Goal: Task Accomplishment & Management: Complete application form

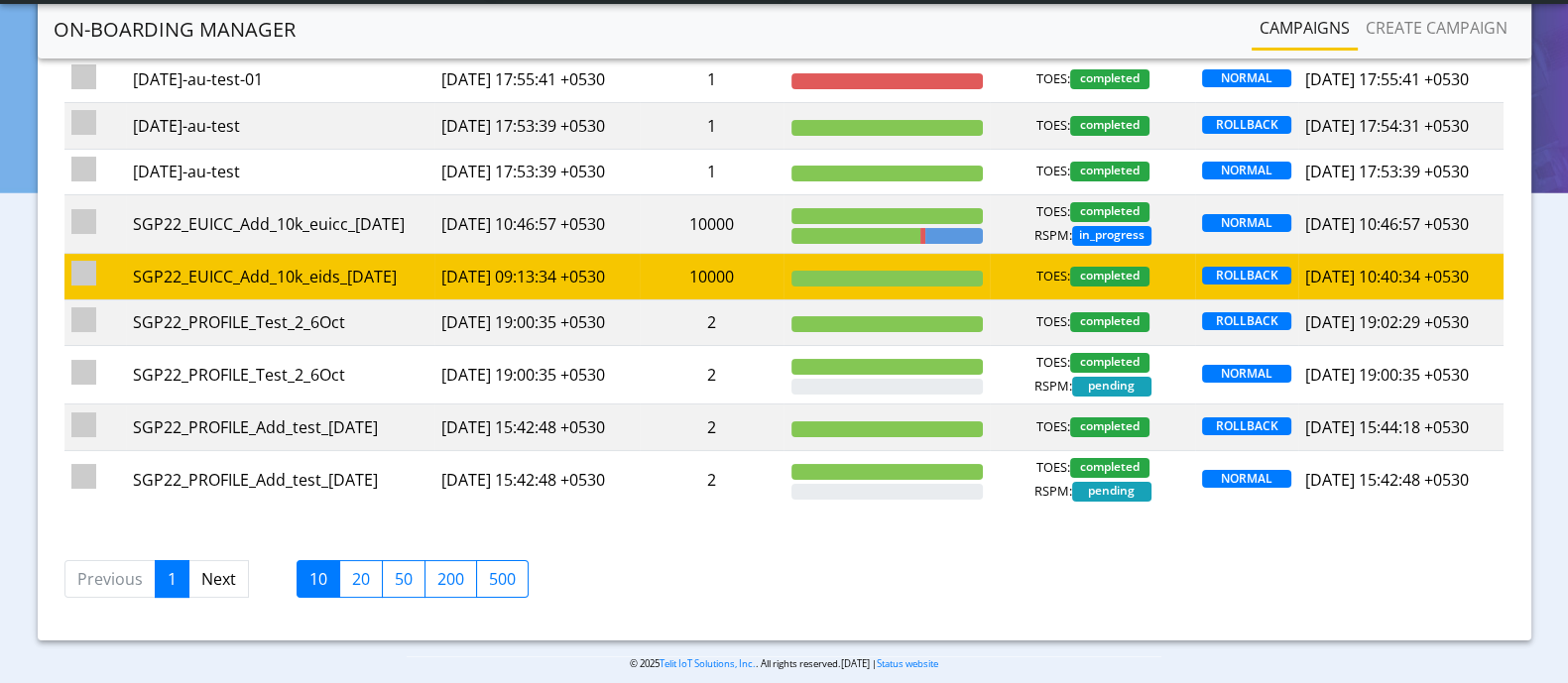
scroll to position [247, 0]
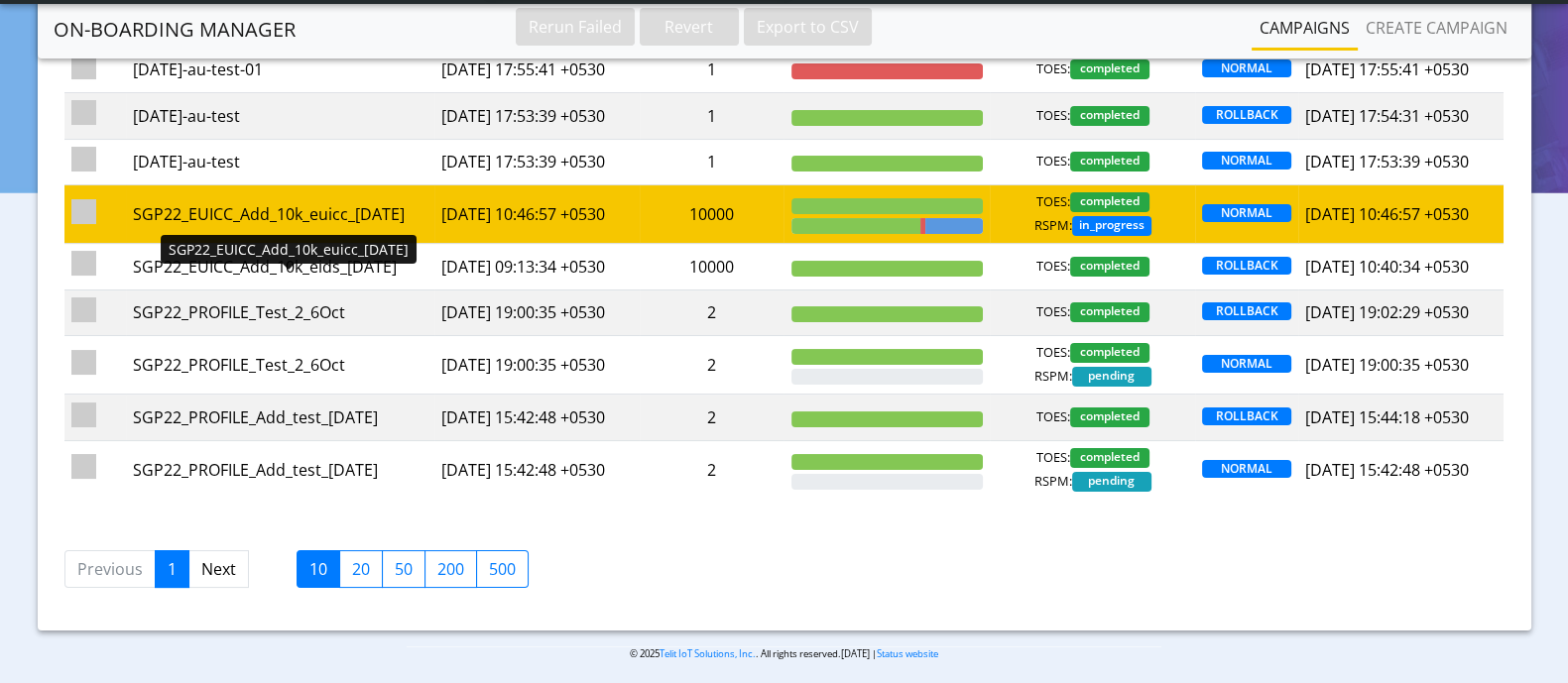
click at [245, 226] on div "SGP22_EUICC_Add_10k_euicc_[DATE]" at bounding box center [280, 214] width 295 height 24
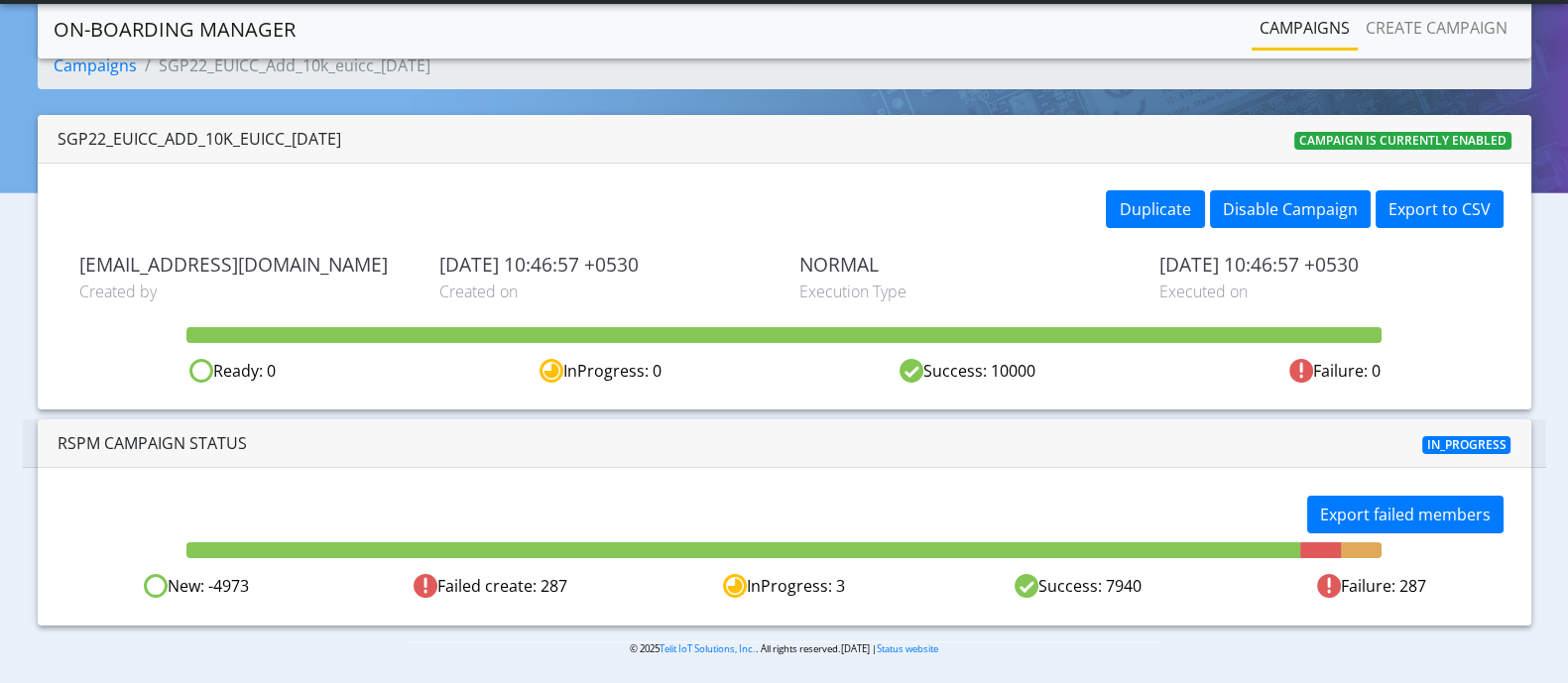
scroll to position [54, 0]
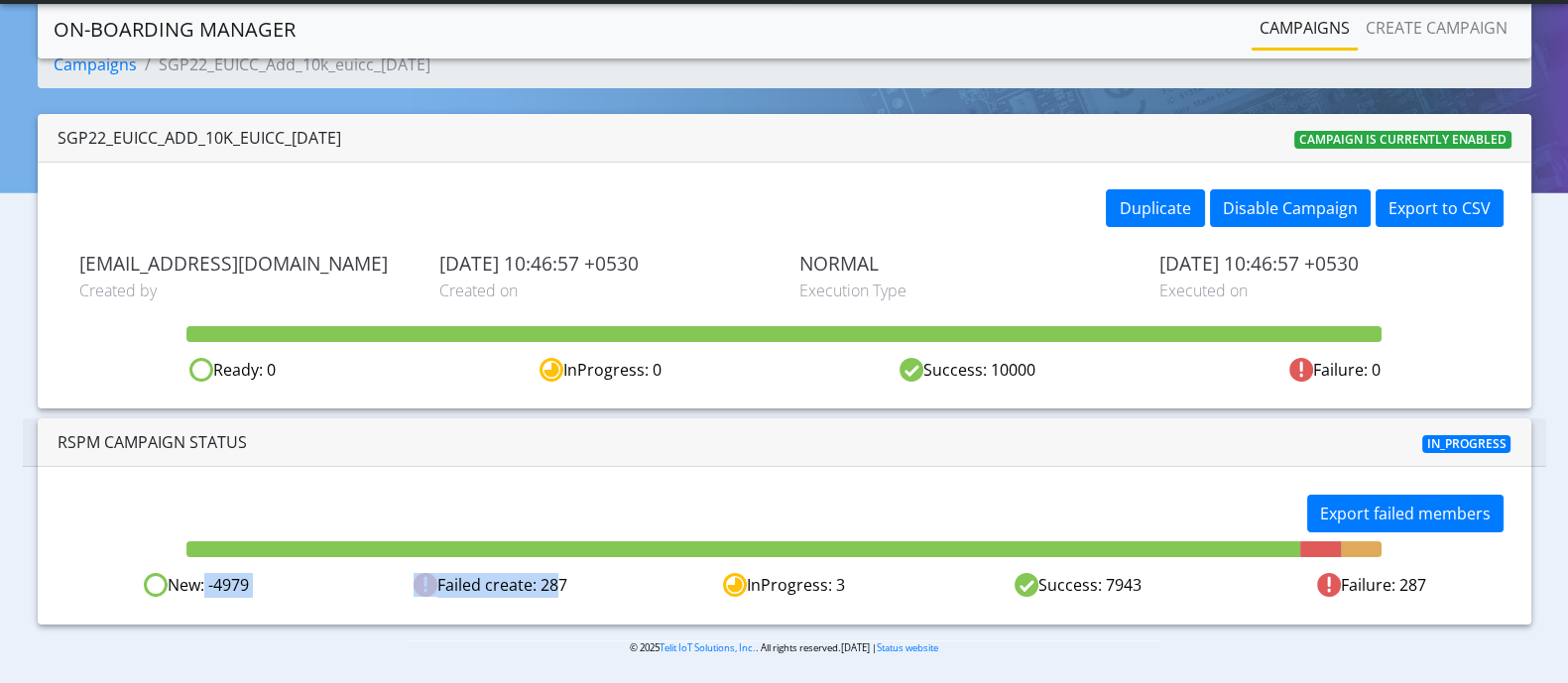
drag, startPoint x: 201, startPoint y: 587, endPoint x: 550, endPoint y: 569, distance: 349.5
click at [550, 569] on div "Export failed members New: -4979 Failed create: 287 InProgress: 3 Success: 7943…" at bounding box center [784, 545] width 1494 height 157
click at [656, 602] on div "Export failed members New: -4979 Failed create: 287 InProgress: 3 Success: 7943…" at bounding box center [784, 545] width 1494 height 157
click at [1462, 444] on span "In_progress" at bounding box center [1467, 444] width 89 height 18
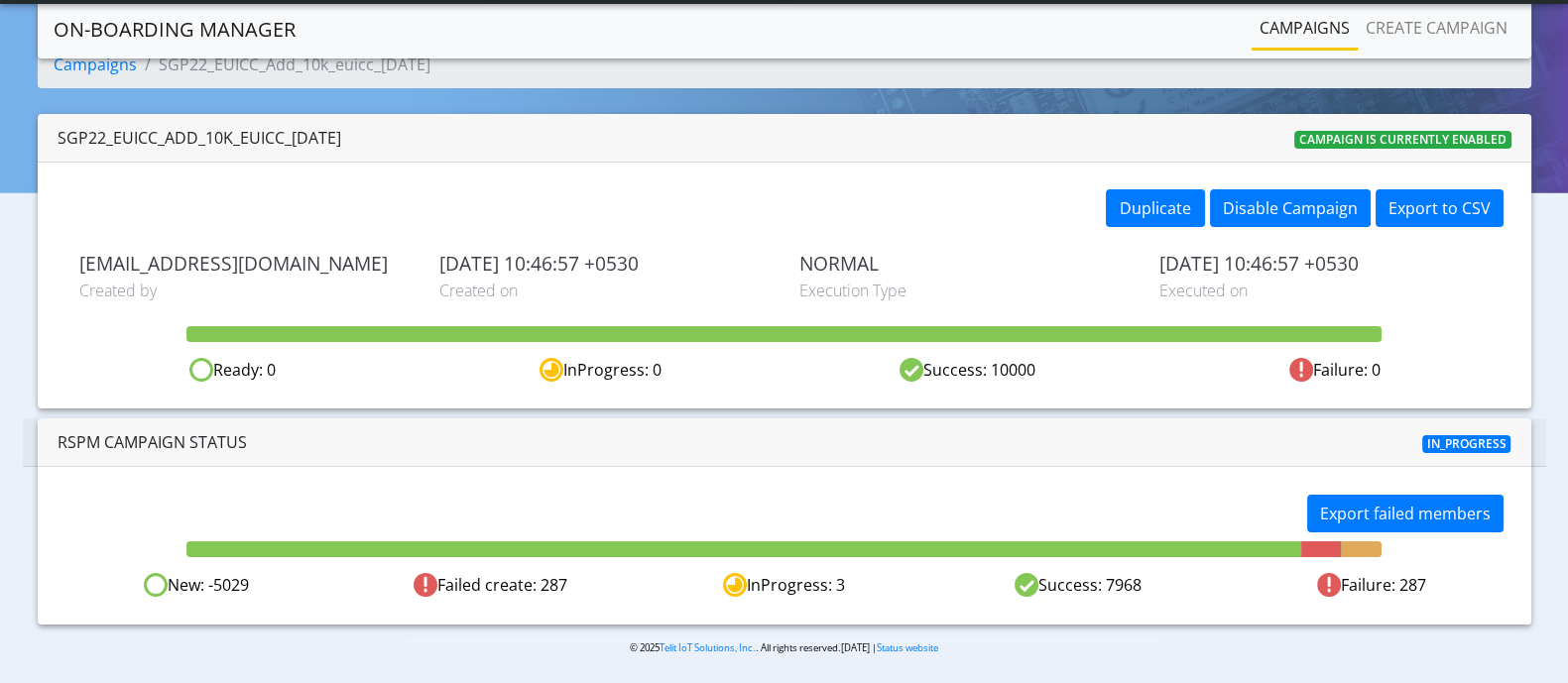
click at [518, 450] on div "RSPM Campaign Status" at bounding box center [290, 442] width 495 height 24
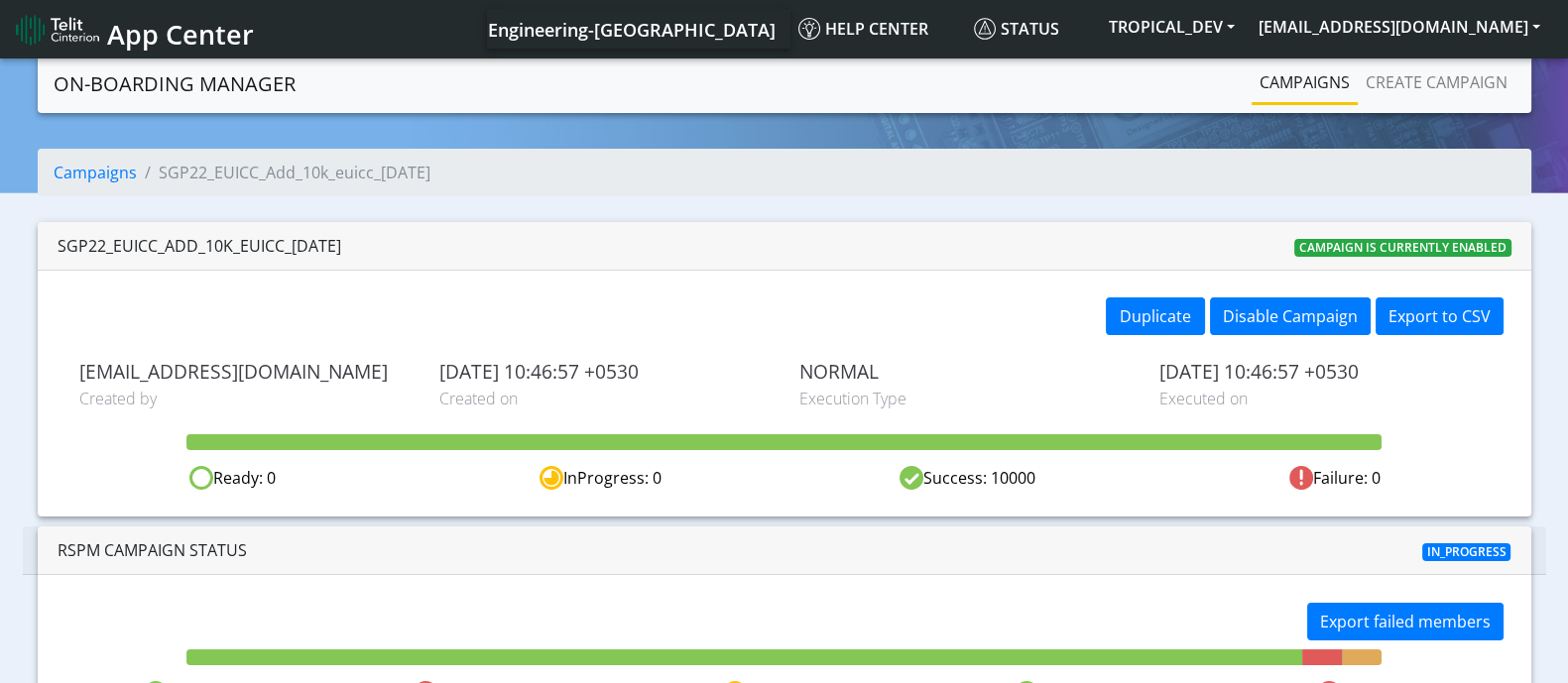
click at [117, 30] on span "App Center" at bounding box center [181, 34] width 147 height 37
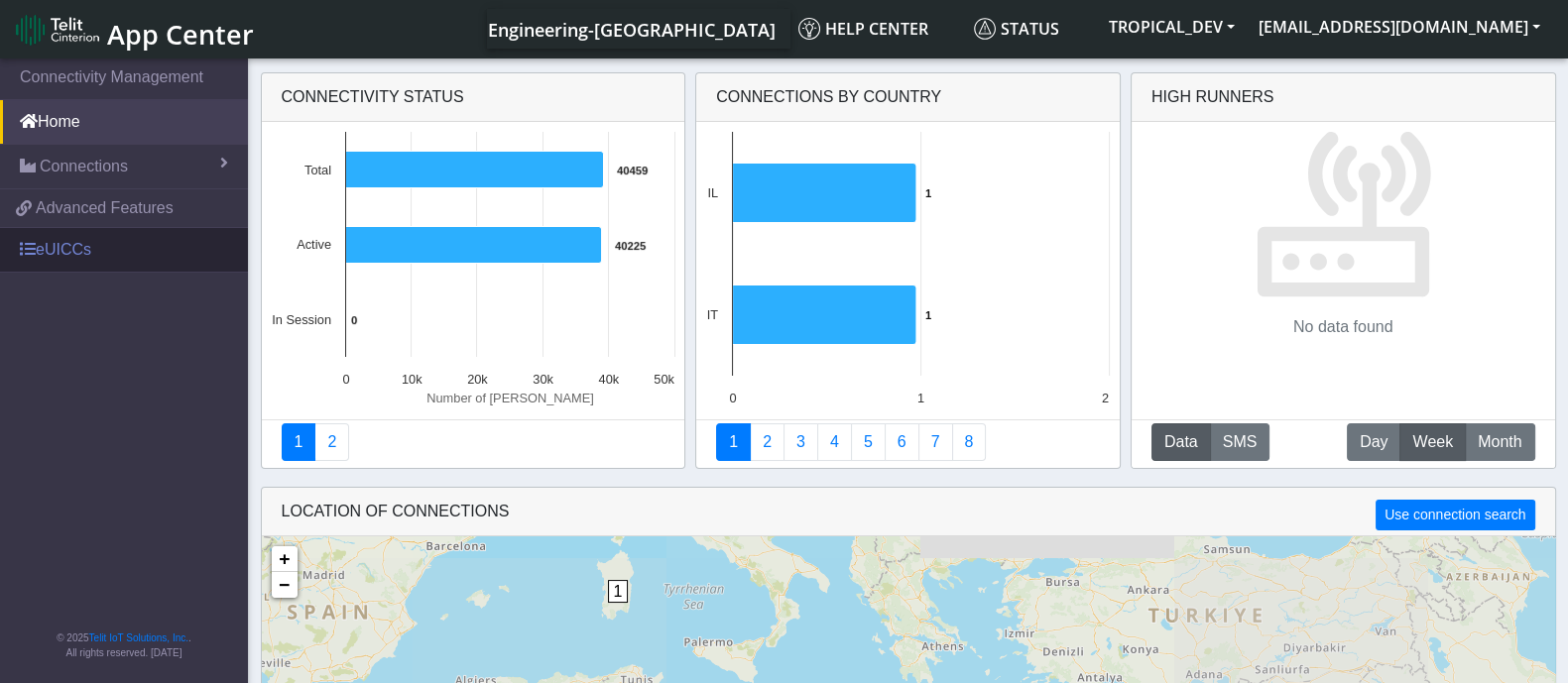
click at [103, 250] on link "eUICCs" at bounding box center [124, 250] width 248 height 44
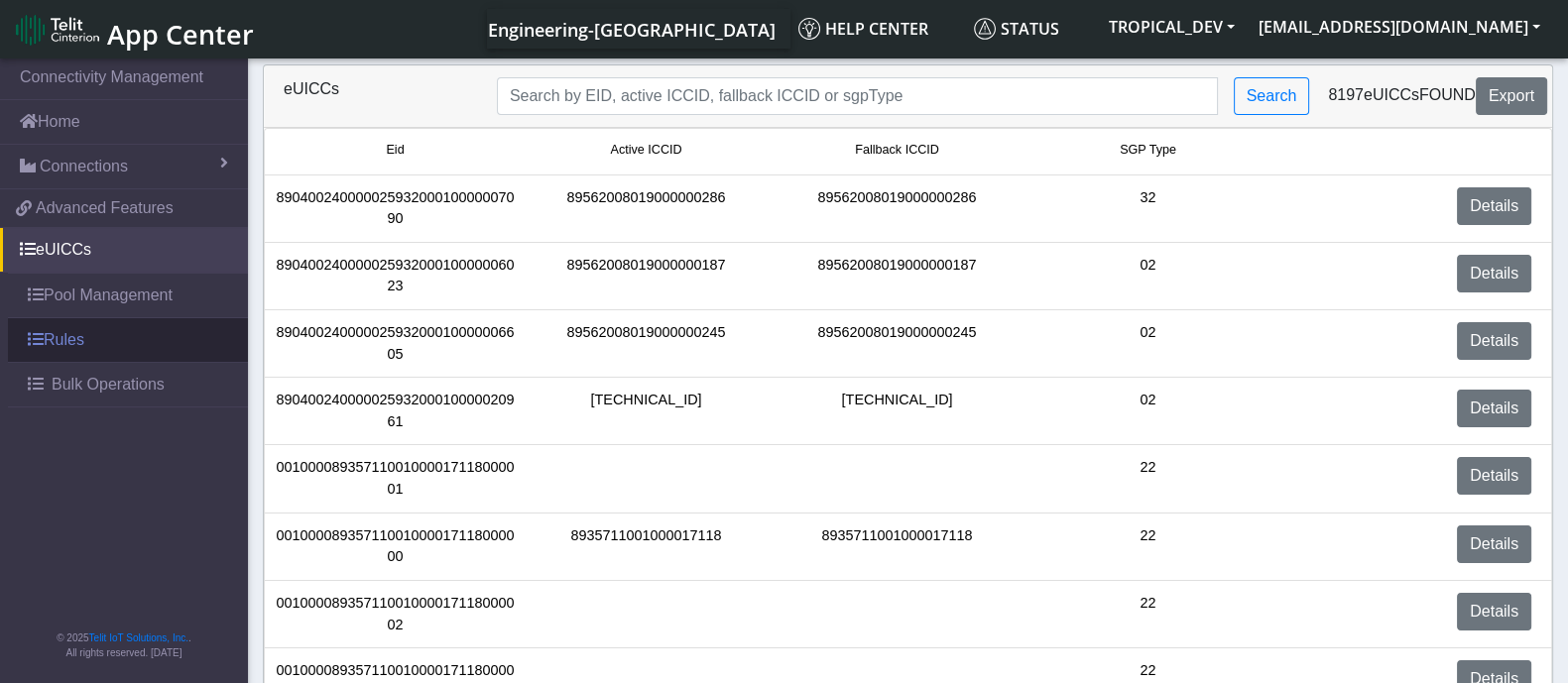
click at [44, 343] on link "Rules" at bounding box center [128, 341] width 240 height 44
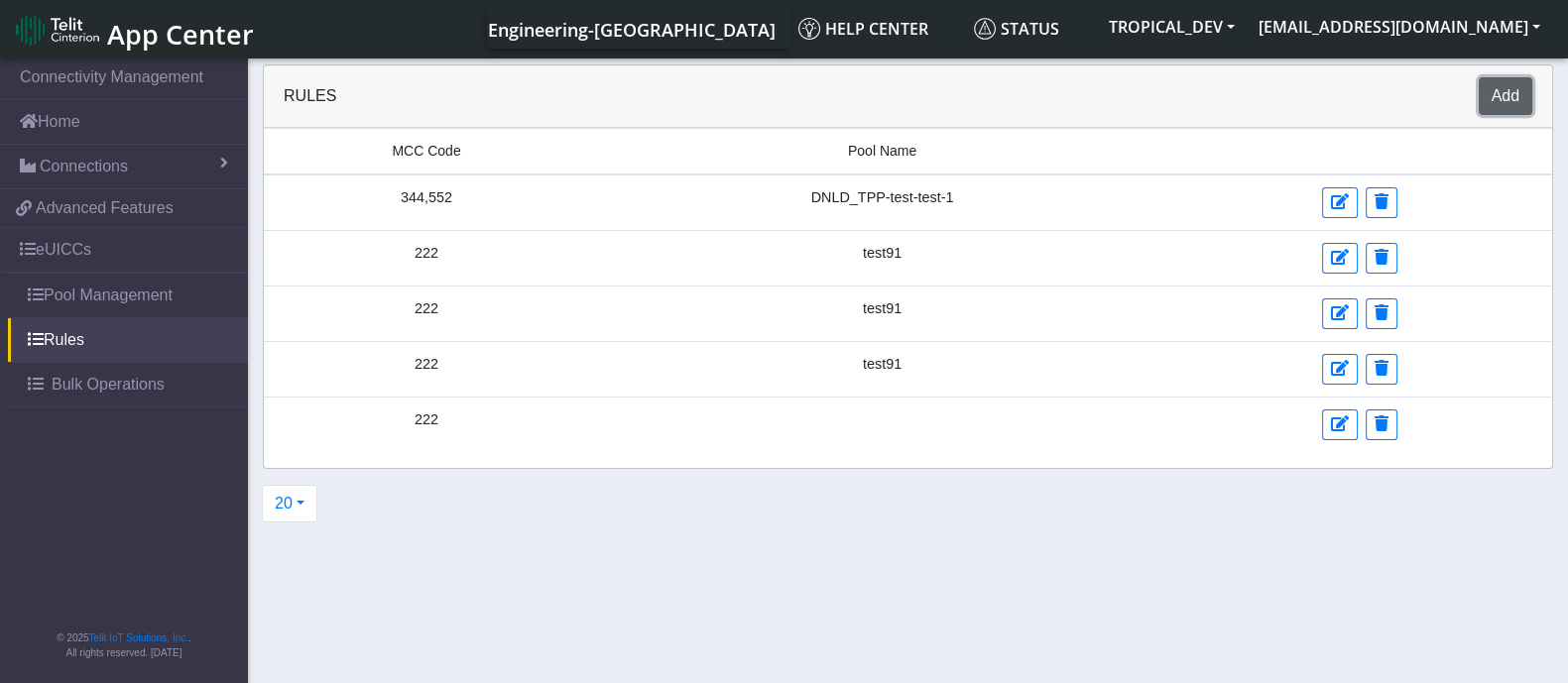
click at [1513, 88] on button "Add" at bounding box center [1505, 96] width 54 height 38
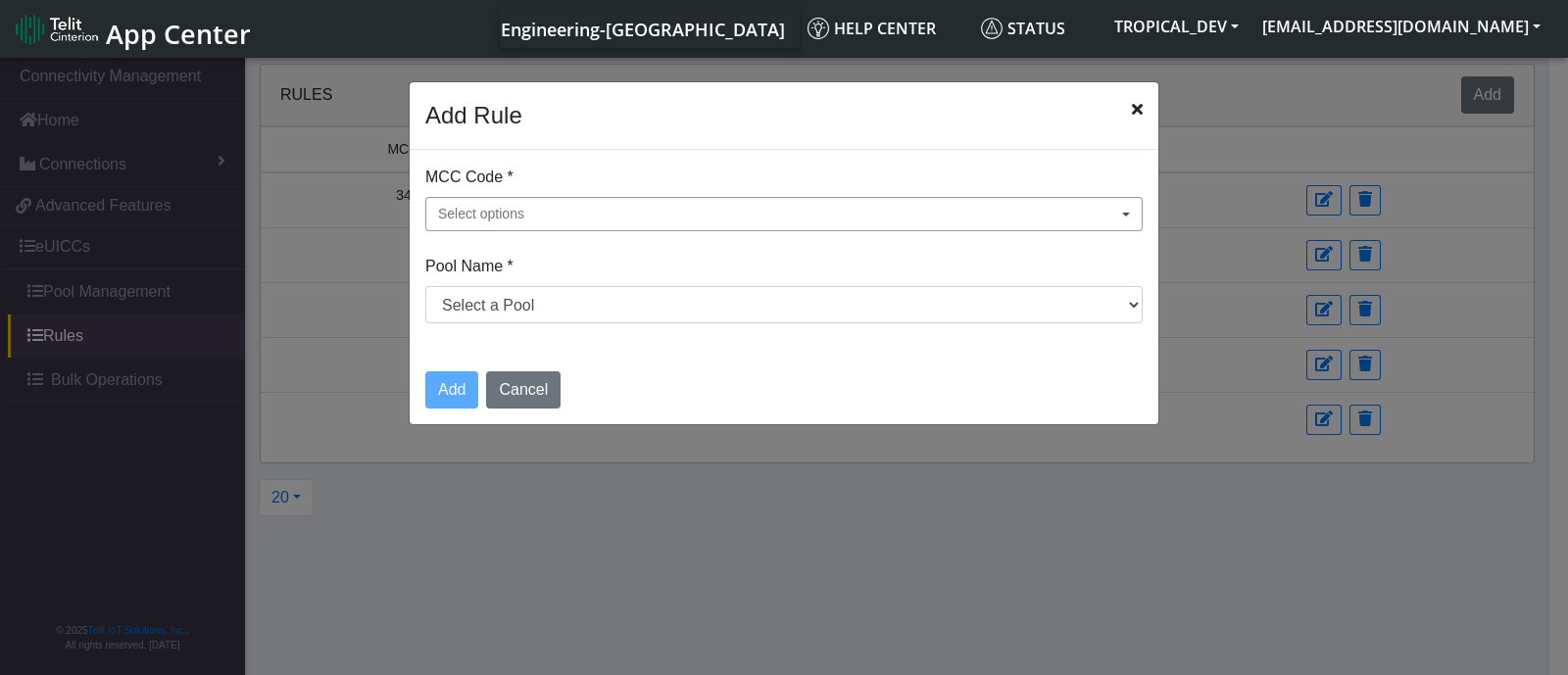
click at [561, 219] on button "Select options" at bounding box center [783, 214] width 717 height 34
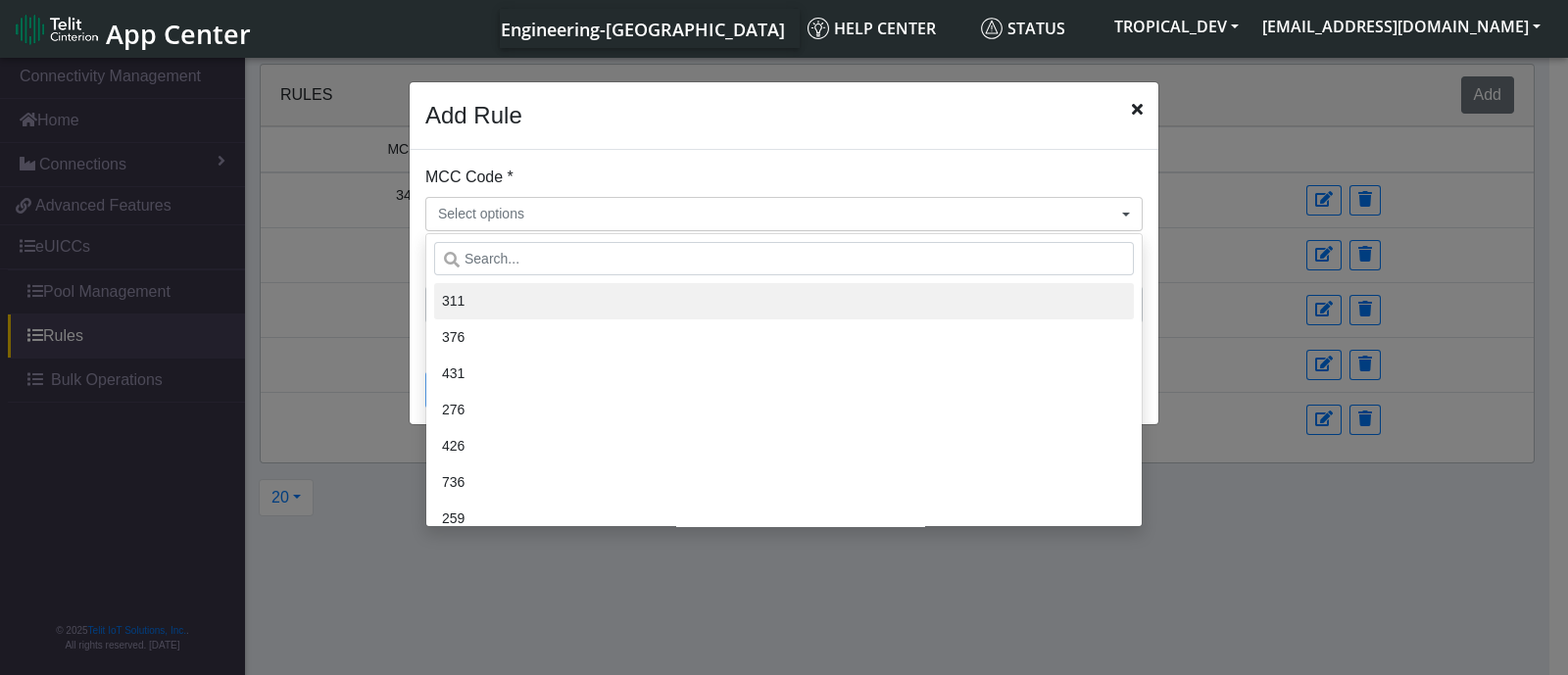
click at [509, 301] on li "311" at bounding box center [783, 301] width 700 height 36
click at [485, 300] on li "311" at bounding box center [783, 301] width 700 height 36
click at [498, 296] on li "311" at bounding box center [783, 301] width 700 height 36
click at [784, 146] on div "Add Rule" at bounding box center [783, 116] width 749 height 68
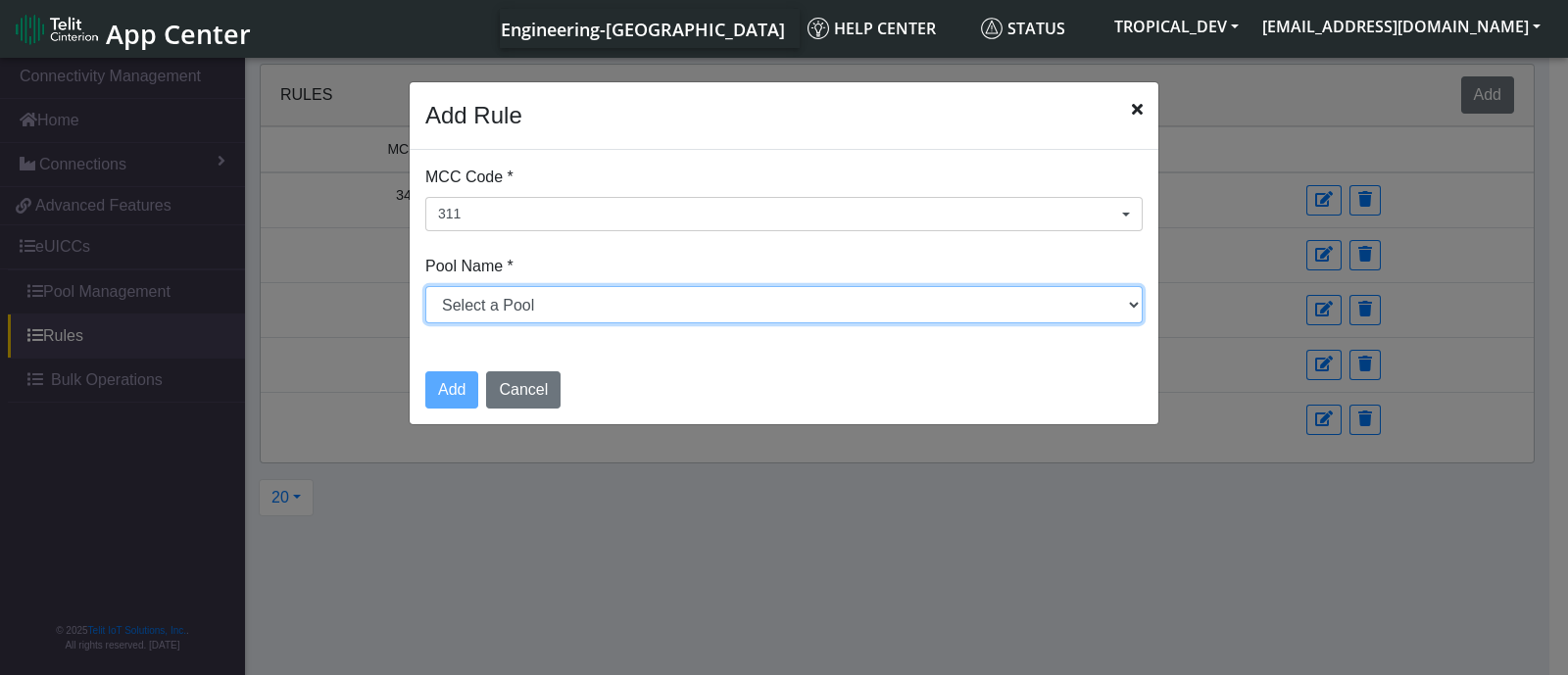
click at [634, 306] on select "Select a Pool testPoolApril11 DNLD_TPP-test-test-1 DNLD_TPP-testing-Mar05 DNLD_…" at bounding box center [783, 305] width 717 height 37
select select "11: Object"
click at [425, 286] on select "Select a Pool testPoolApril11 DNLD_TPP-test-test-1 DNLD_TPP-testing-Mar05 DNLD_…" at bounding box center [783, 305] width 717 height 37
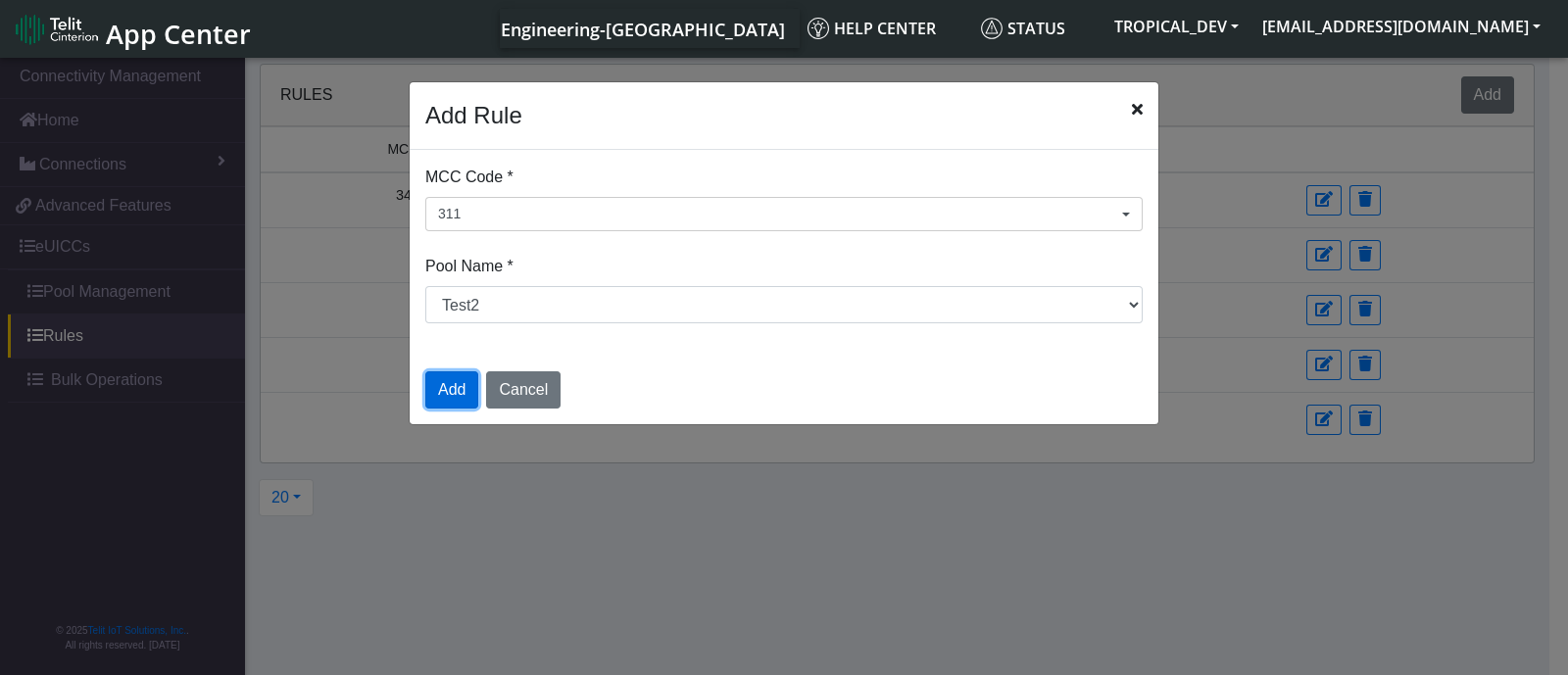
click at [444, 389] on button "Add" at bounding box center [451, 390] width 53 height 37
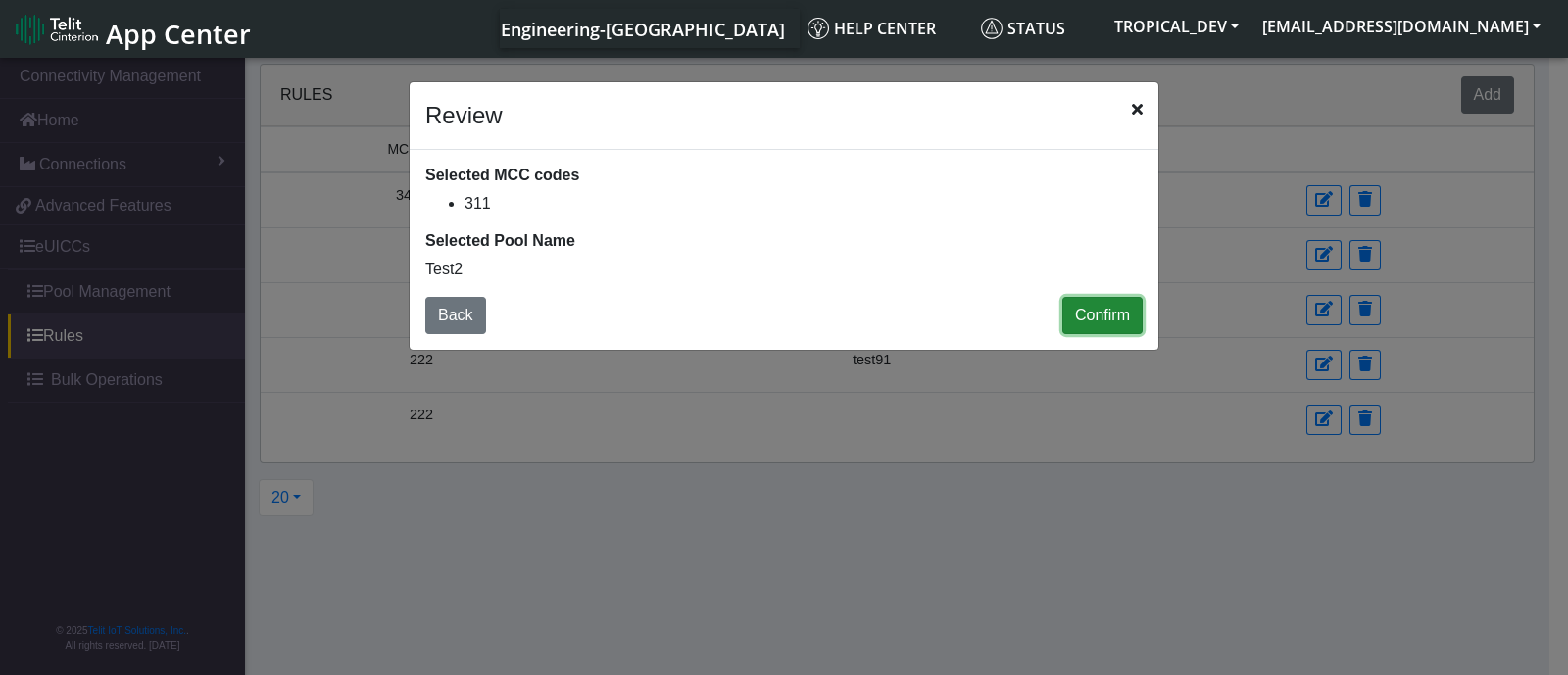
click at [1106, 306] on button "Confirm" at bounding box center [1103, 316] width 80 height 37
drag, startPoint x: 744, startPoint y: 95, endPoint x: 1360, endPoint y: 139, distance: 617.6
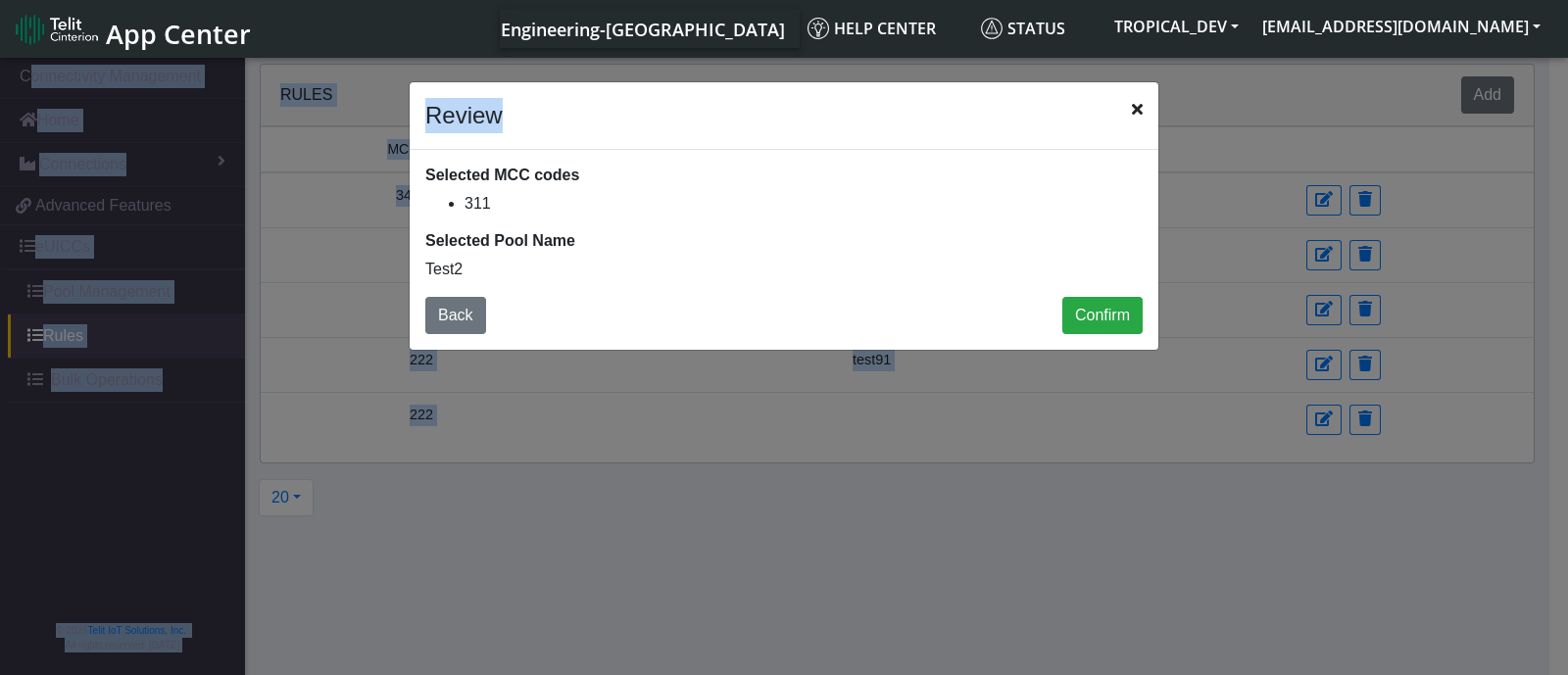
click at [1140, 106] on icon "Close" at bounding box center [1136, 109] width 11 height 16
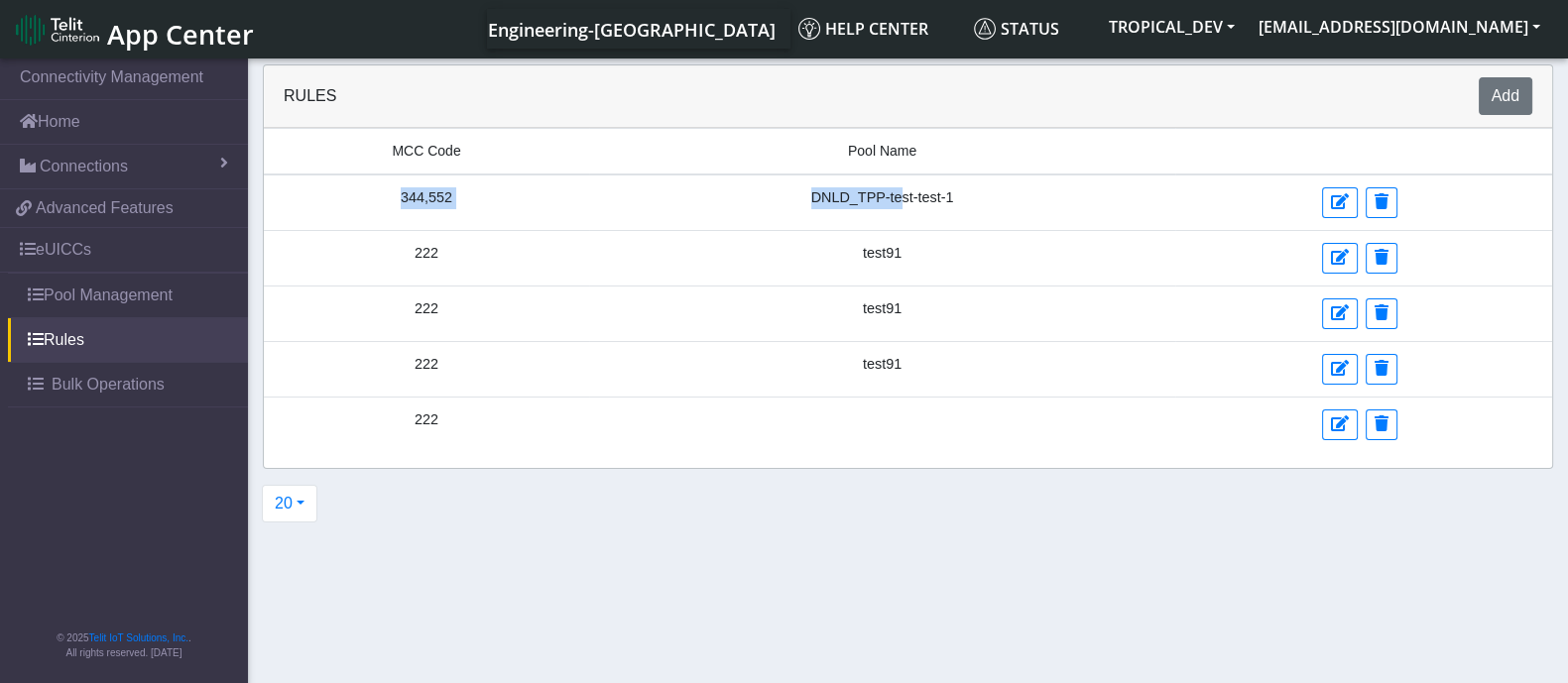
drag, startPoint x: 379, startPoint y: 201, endPoint x: 891, endPoint y: 196, distance: 512.0
click at [891, 196] on tr "344,552 DNLD_TPP-test-test-1" at bounding box center [908, 203] width 1288 height 57
click at [1509, 98] on button "Add" at bounding box center [1505, 96] width 54 height 38
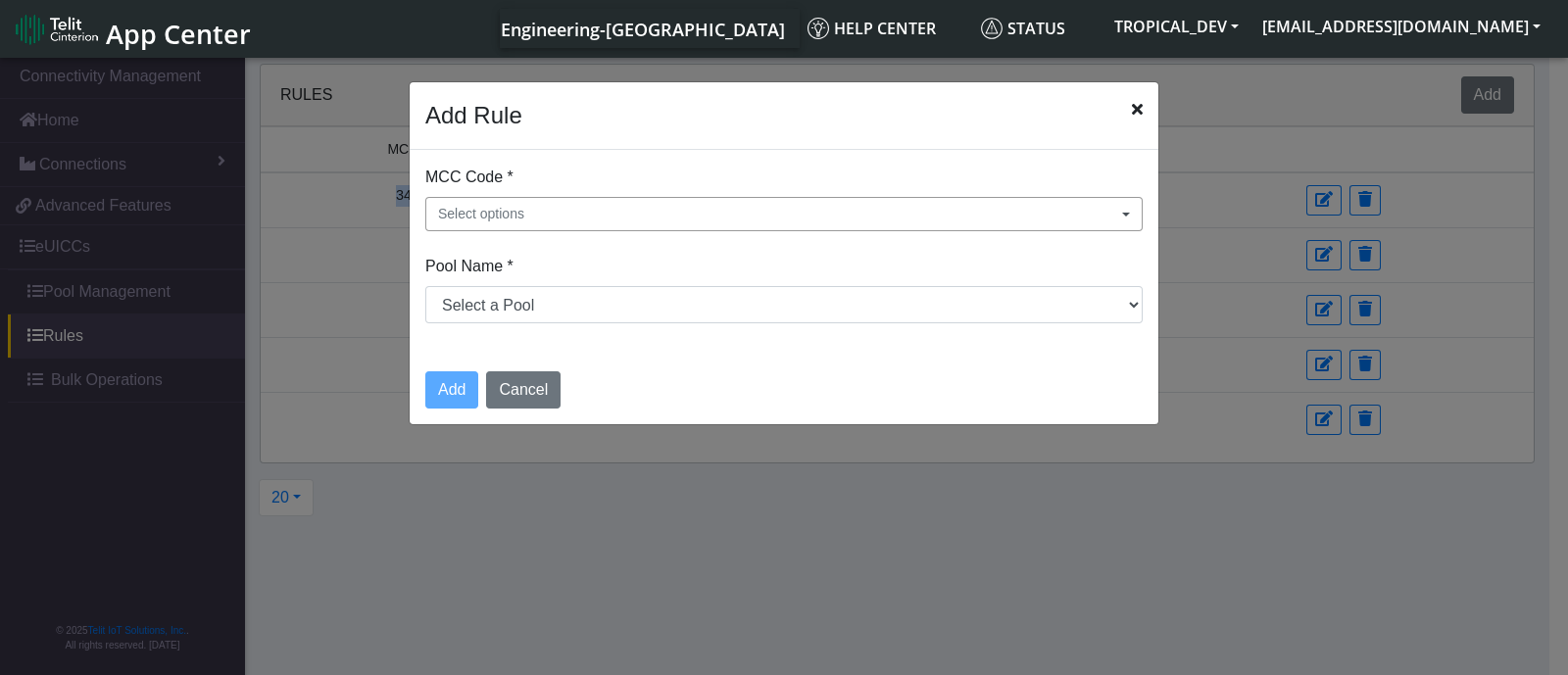
click at [700, 202] on button "Select options" at bounding box center [783, 214] width 717 height 34
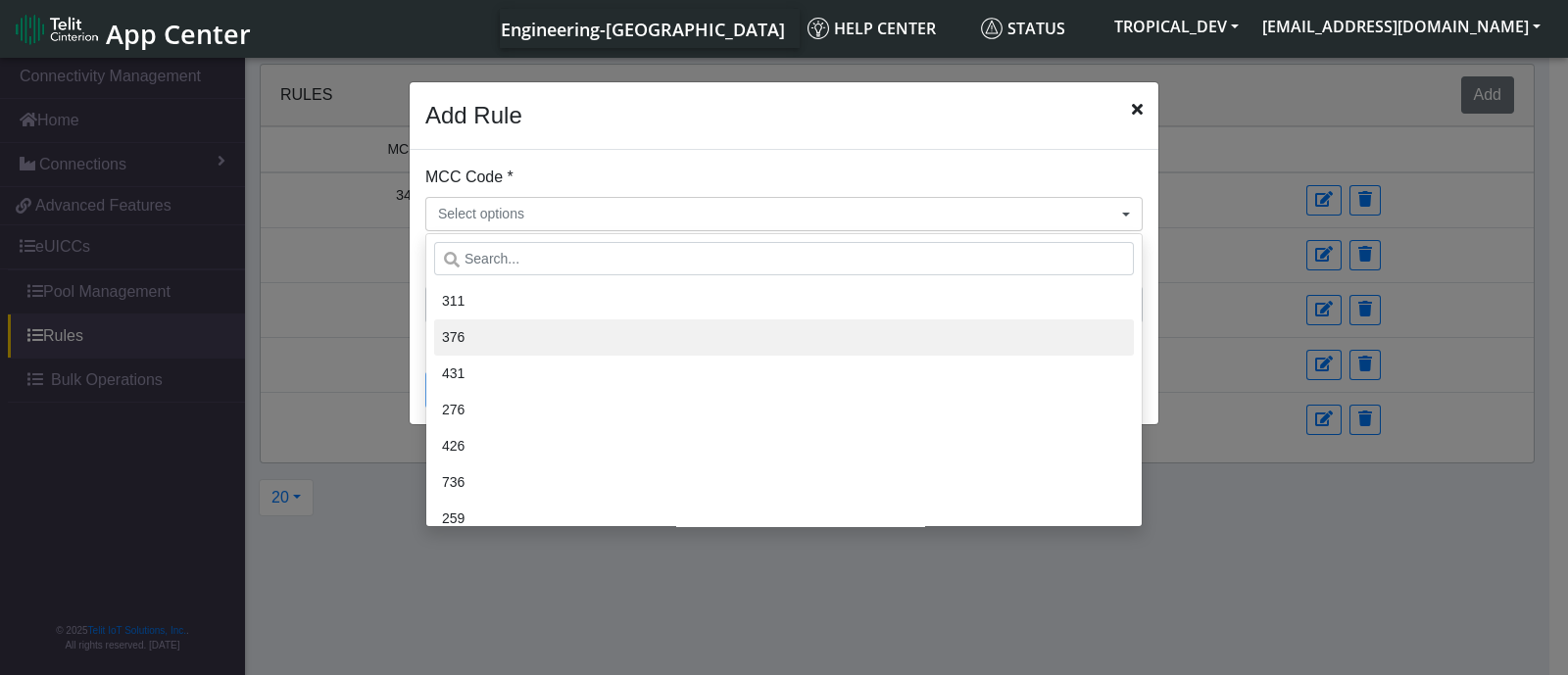
click at [490, 339] on li "376" at bounding box center [783, 338] width 700 height 36
click at [829, 179] on div "MCC Code * 376 311 376 431 276 426 736 259 614 302 352 505 627 520 553 348 472 …" at bounding box center [783, 198] width 717 height 66
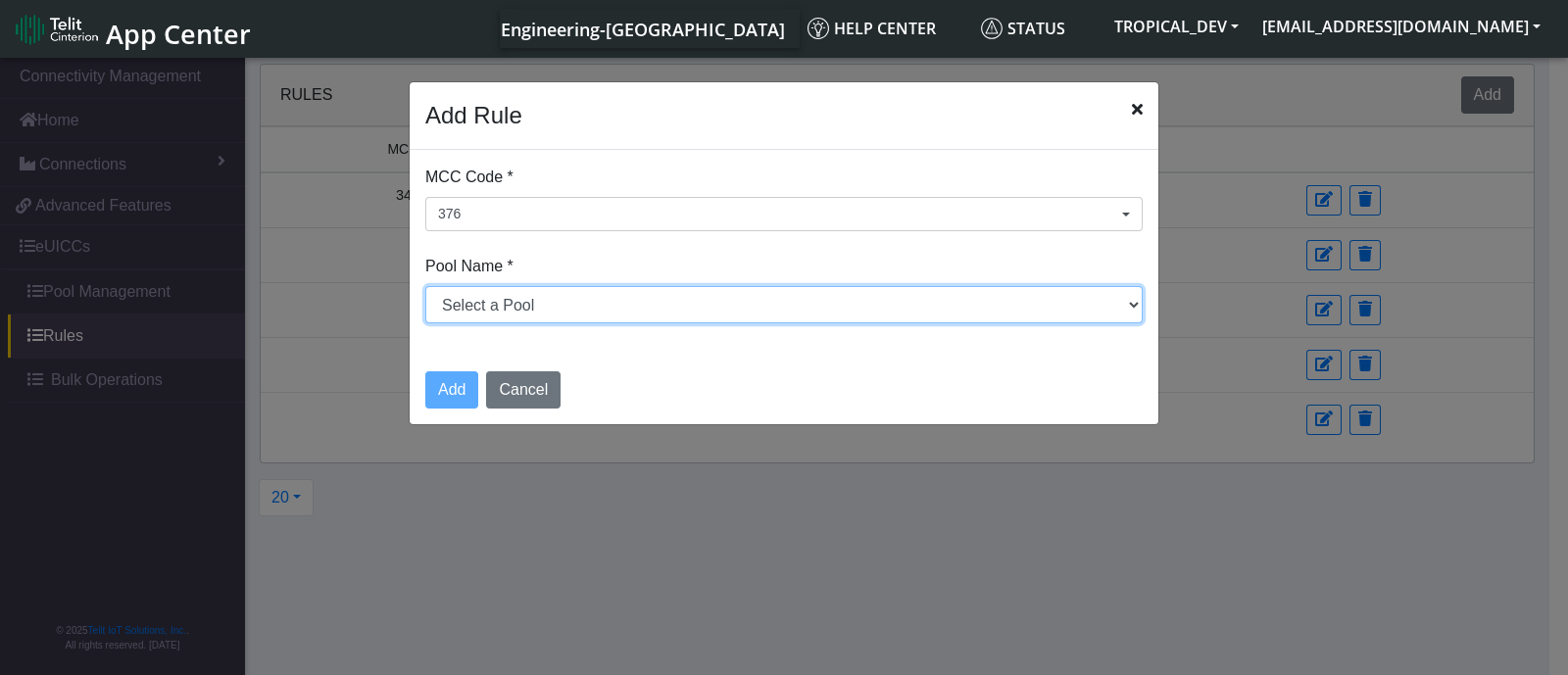
click at [815, 300] on select "Select a Pool testPoolApril11 DNLD_TPP-test-test-1 DNLD_TPP-testing-Mar05 DNLD_…" at bounding box center [783, 305] width 717 height 37
select select "10: Object"
click at [425, 286] on select "Select a Pool testPoolApril11 DNLD_TPP-test-test-1 DNLD_TPP-testing-Mar05 DNLD_…" at bounding box center [783, 305] width 717 height 37
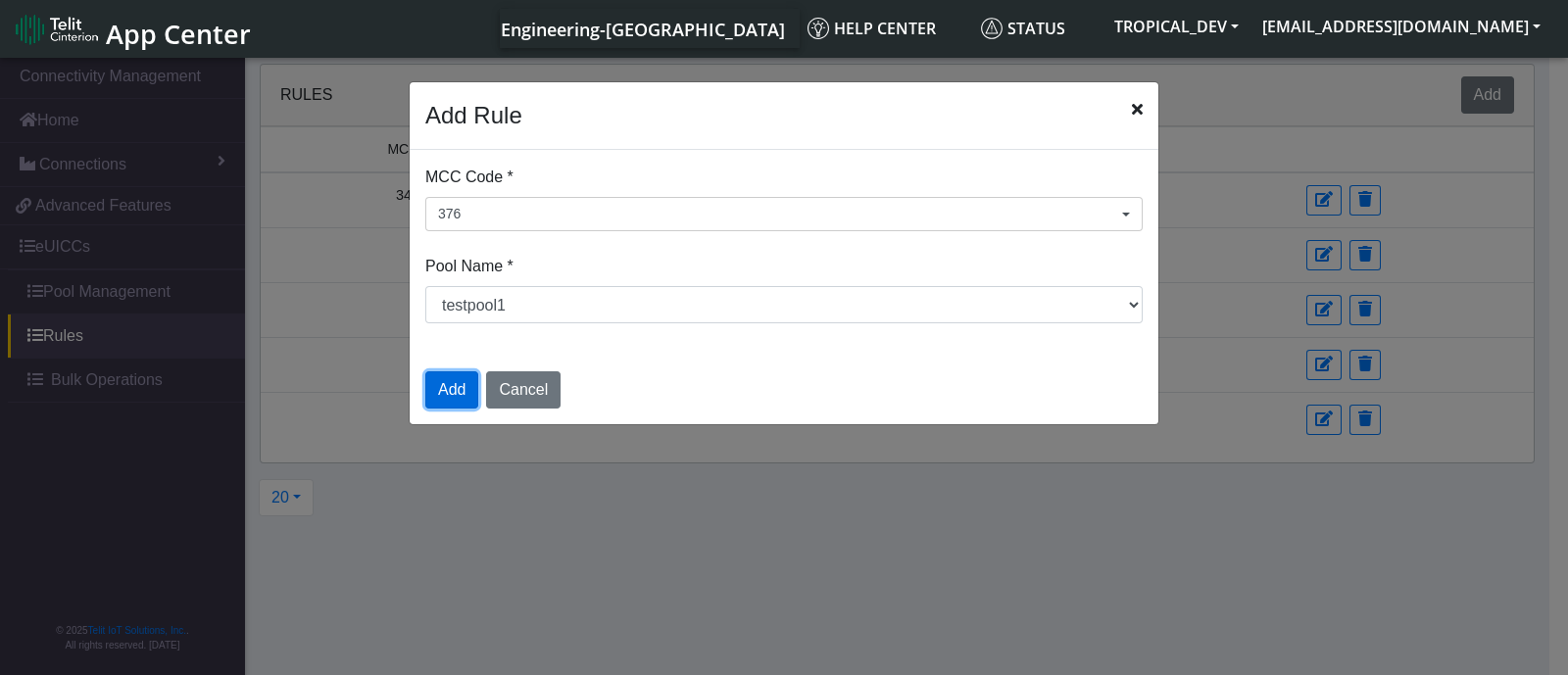
click at [443, 387] on button "Add" at bounding box center [451, 390] width 53 height 37
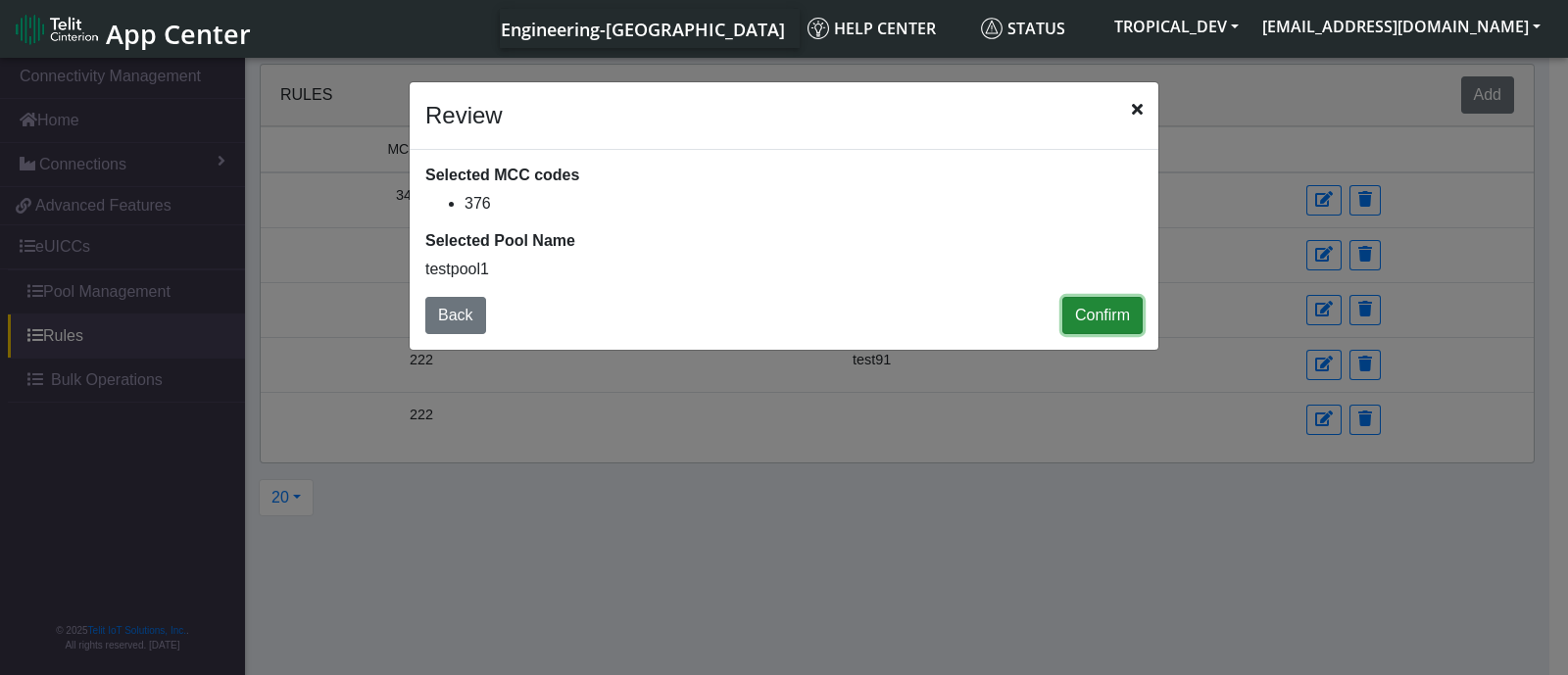
click at [1085, 313] on button "Confirm" at bounding box center [1103, 316] width 80 height 37
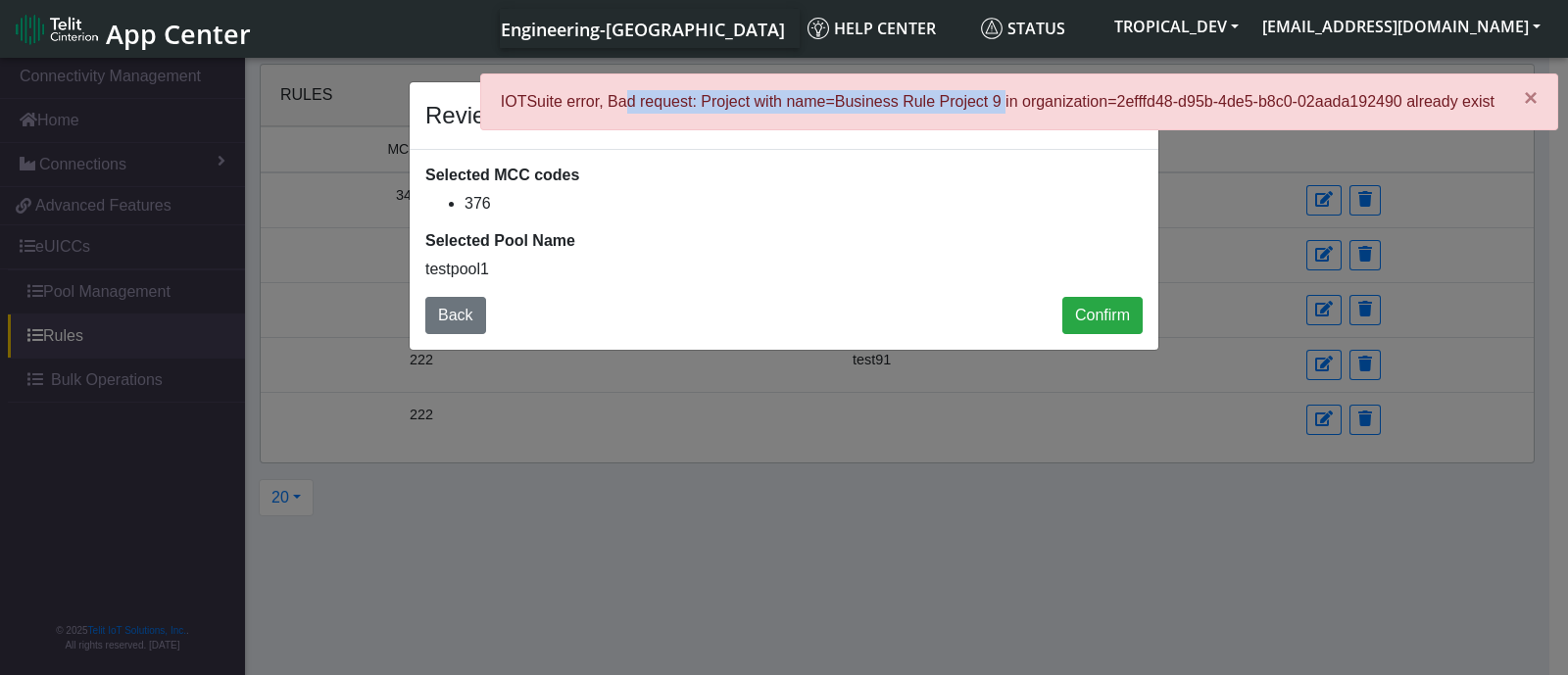
drag, startPoint x: 633, startPoint y: 100, endPoint x: 1002, endPoint y: 100, distance: 369.0
click at [1002, 100] on p "IOTSuite error, Bad request: Project with name=Business Rule Project 9 in organ…" at bounding box center [997, 102] width 994 height 24
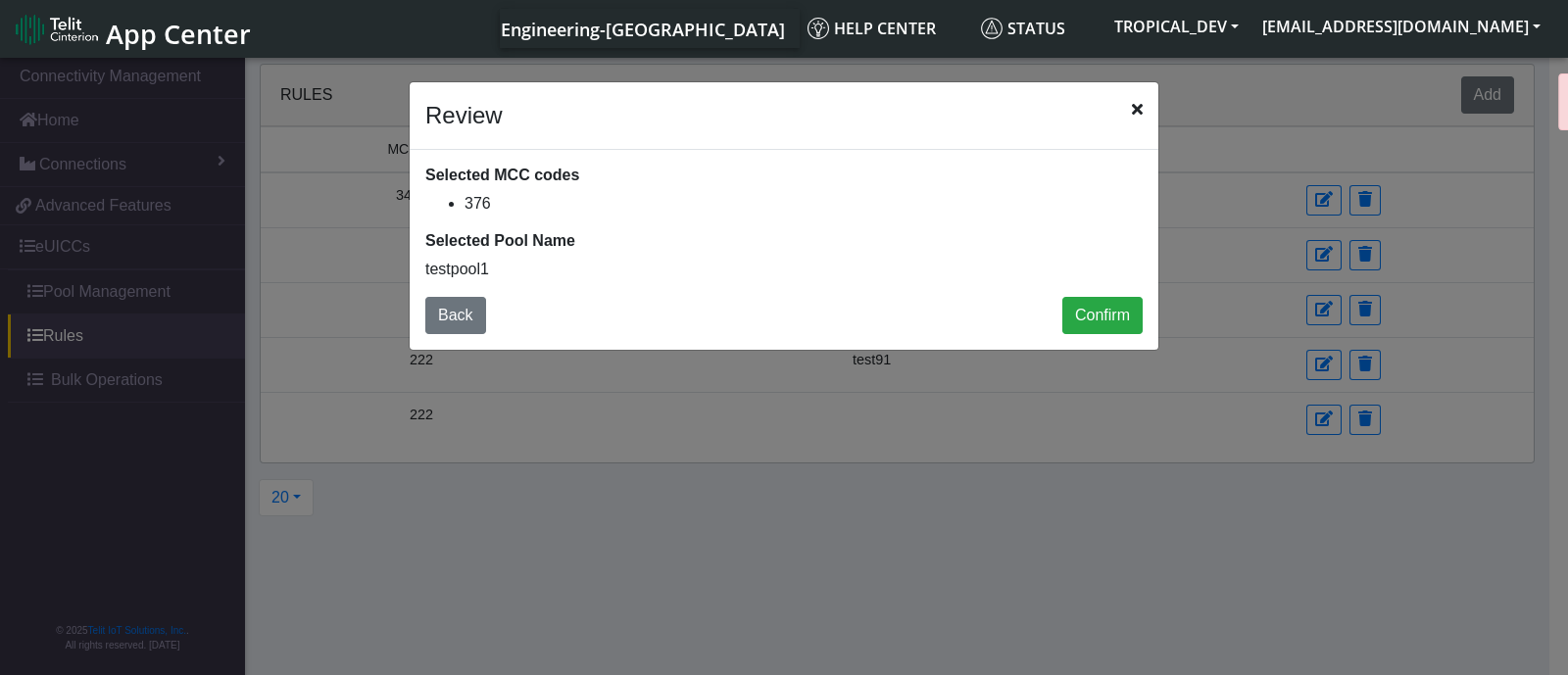
click at [1002, 100] on div "× IOTSuite error, Bad request: Project with name=Business Rule Project 9 in org…" at bounding box center [1019, 110] width 1078 height 73
click at [1131, 115] on icon "Close" at bounding box center [1136, 109] width 11 height 16
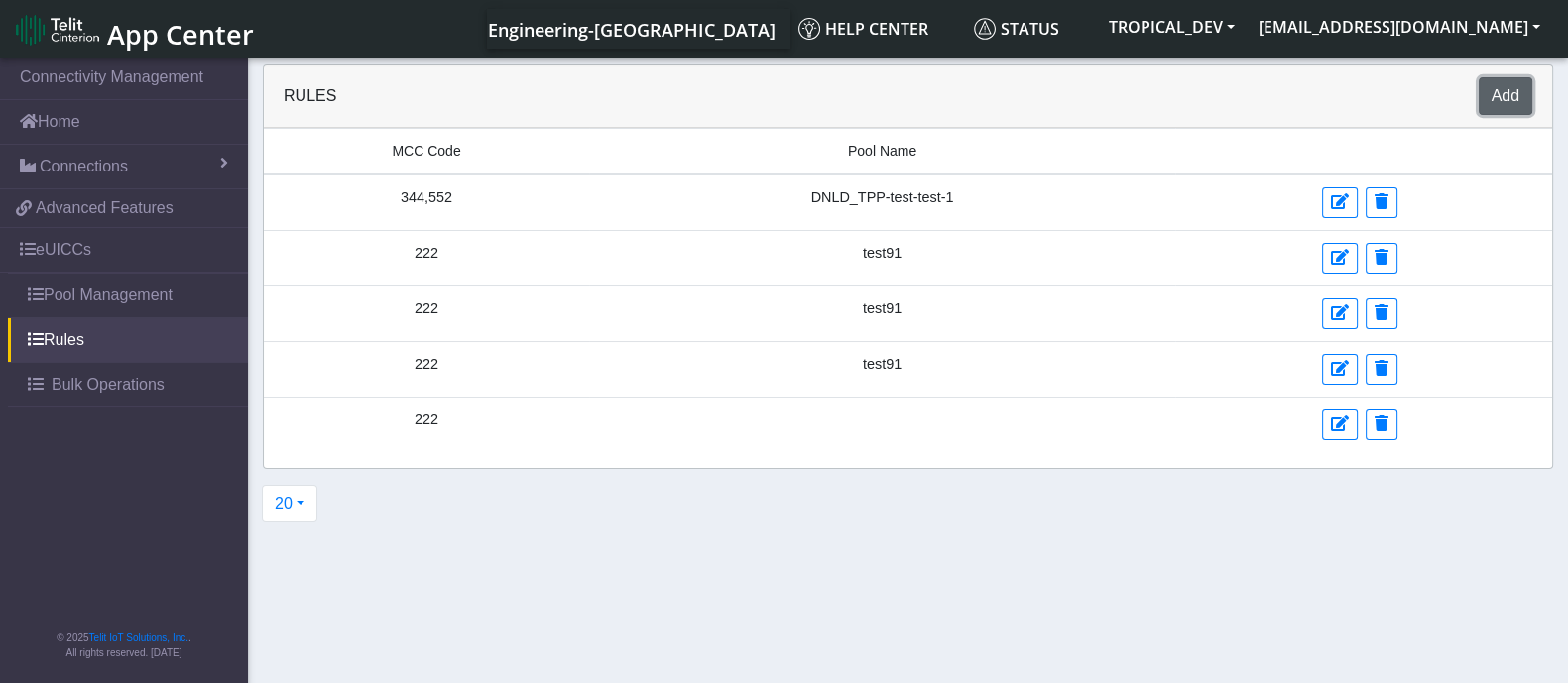
click at [1511, 104] on button "Add" at bounding box center [1505, 96] width 54 height 38
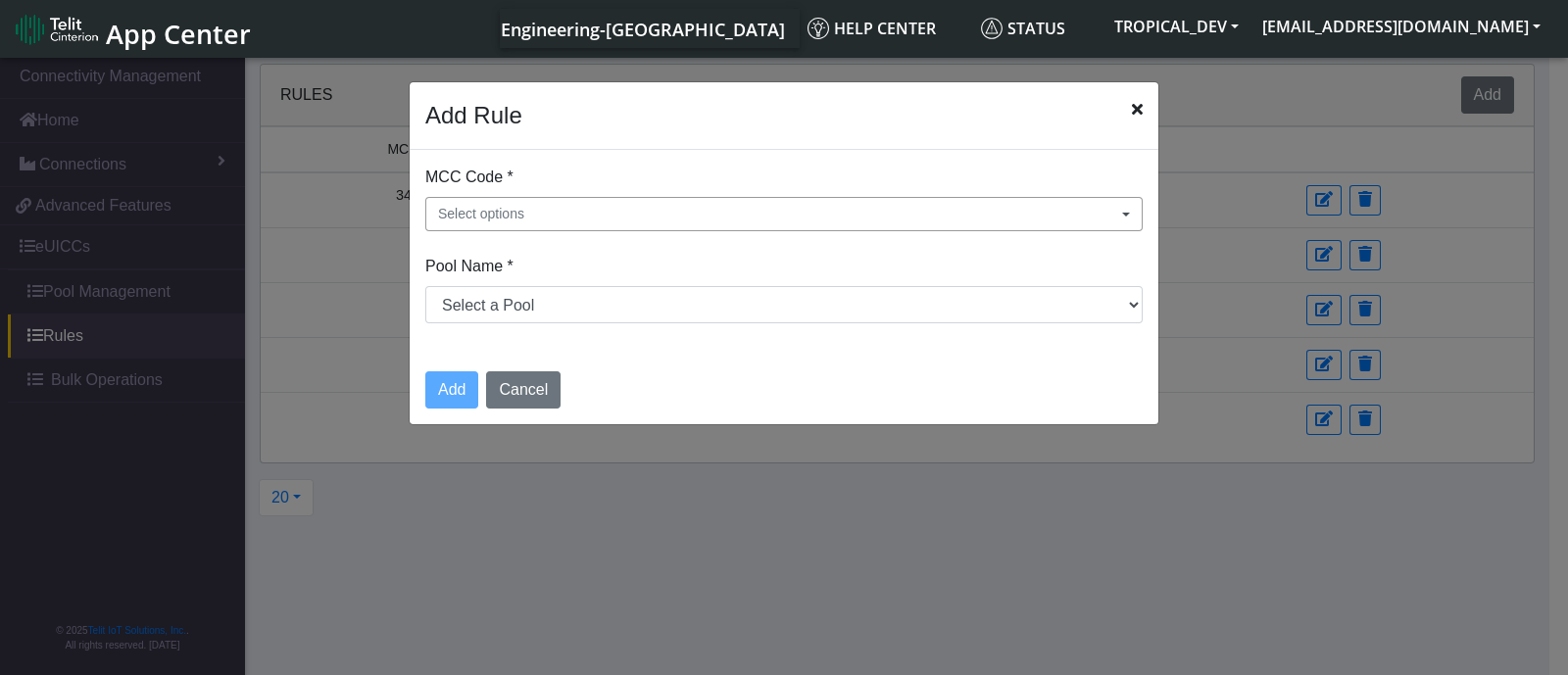
click at [515, 207] on span "Select options" at bounding box center [481, 214] width 86 height 21
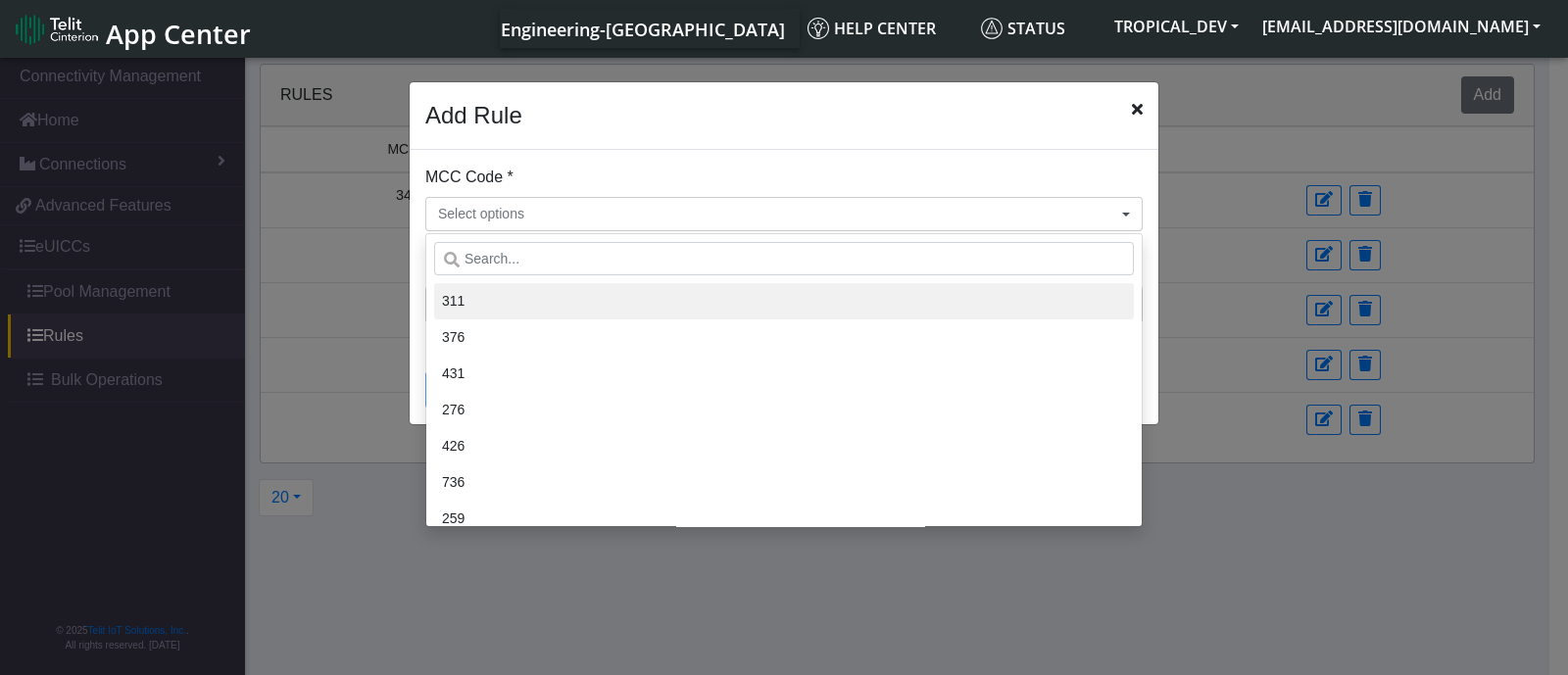
click at [498, 305] on li "311" at bounding box center [783, 301] width 700 height 36
click at [549, 340] on li "376" at bounding box center [783, 338] width 700 height 36
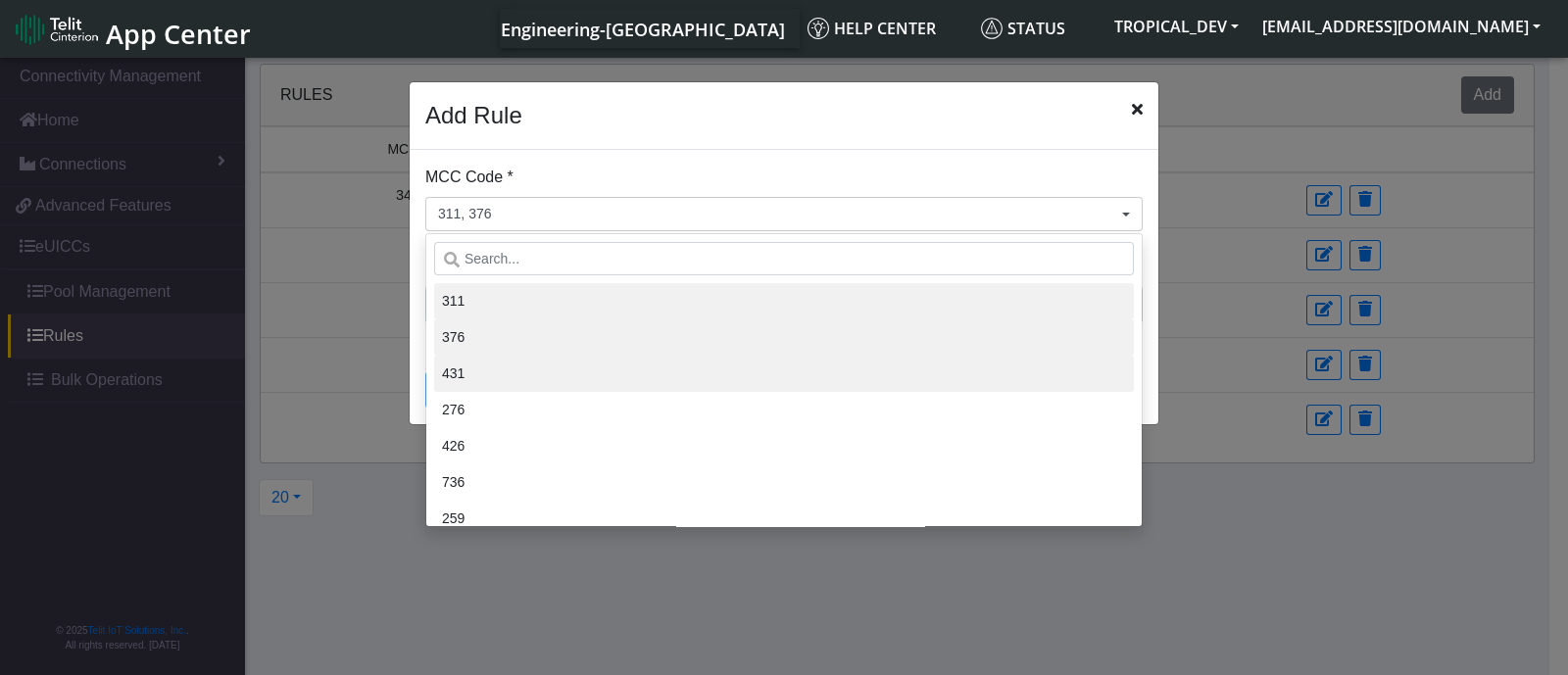
click at [493, 364] on li "431" at bounding box center [783, 374] width 700 height 36
click at [750, 163] on div "MCC Code * 311, 376, 431 311 376 431 276 426 736 259 614 302 352 505 627 520 55…" at bounding box center [783, 252] width 749 height 205
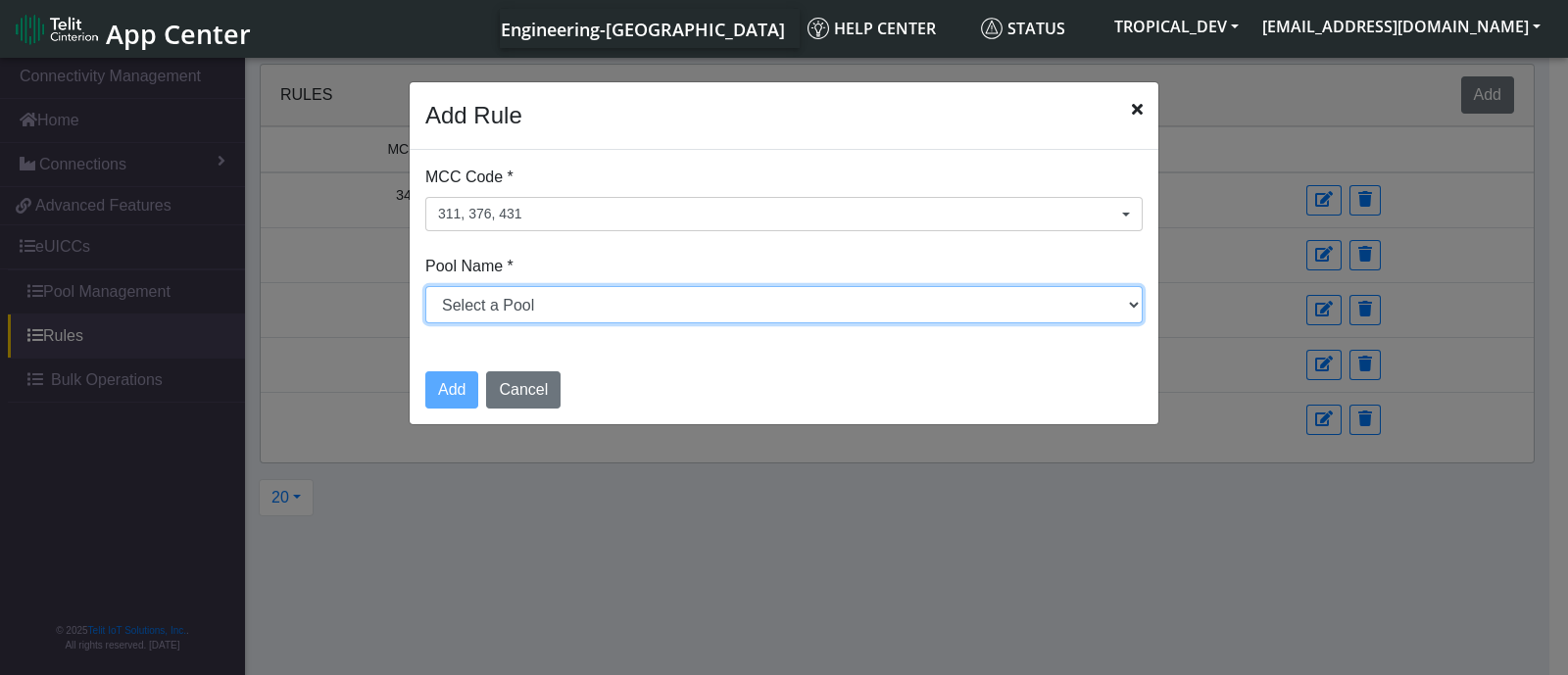
click at [661, 300] on select "Select a Pool testPoolApril11 DNLD_TPP-test-test-1 DNLD_TPP-testing-Mar05 DNLD_…" at bounding box center [783, 305] width 717 height 37
select select "1: Object"
click at [425, 286] on select "Select a Pool testPoolApril11 DNLD_TPP-test-test-1 DNLD_TPP-testing-Mar05 DNLD_…" at bounding box center [783, 305] width 717 height 37
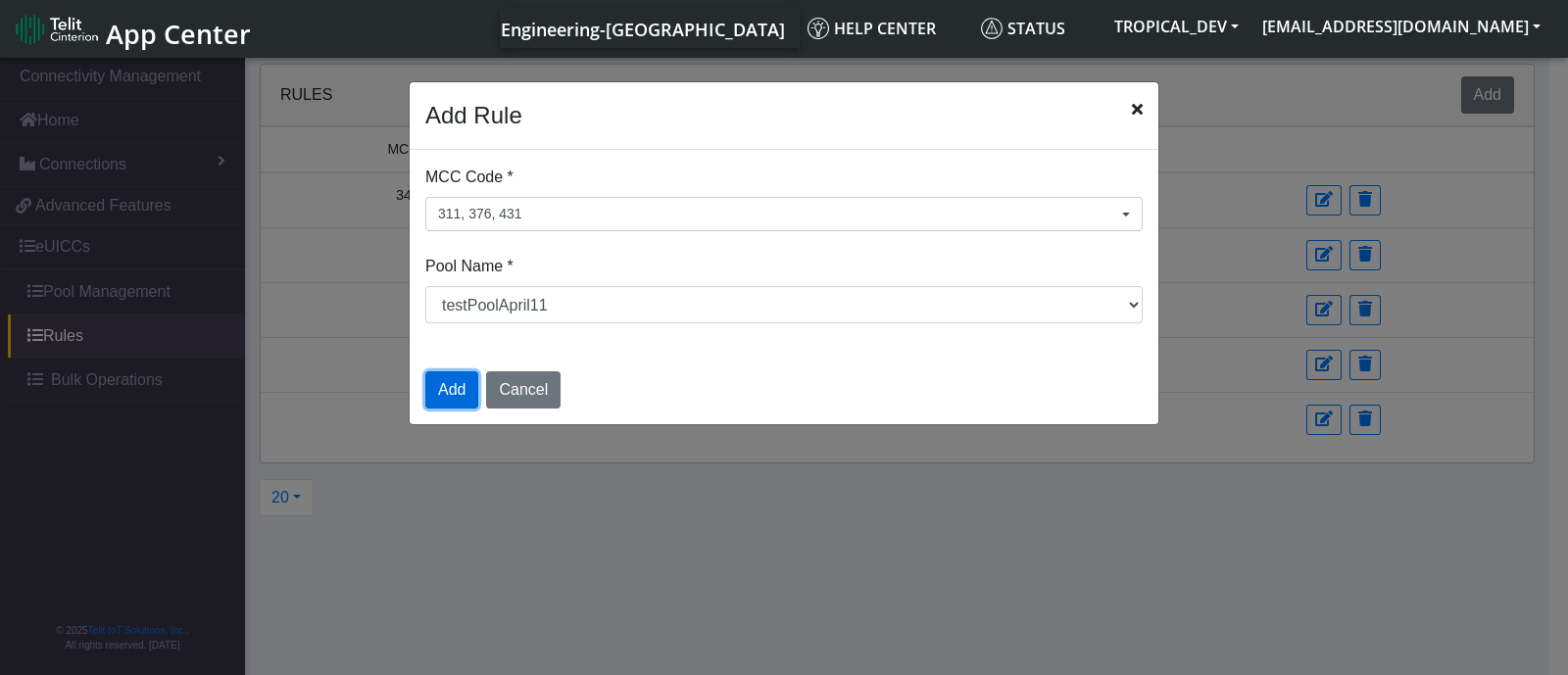
click at [454, 381] on button "Add" at bounding box center [451, 390] width 53 height 37
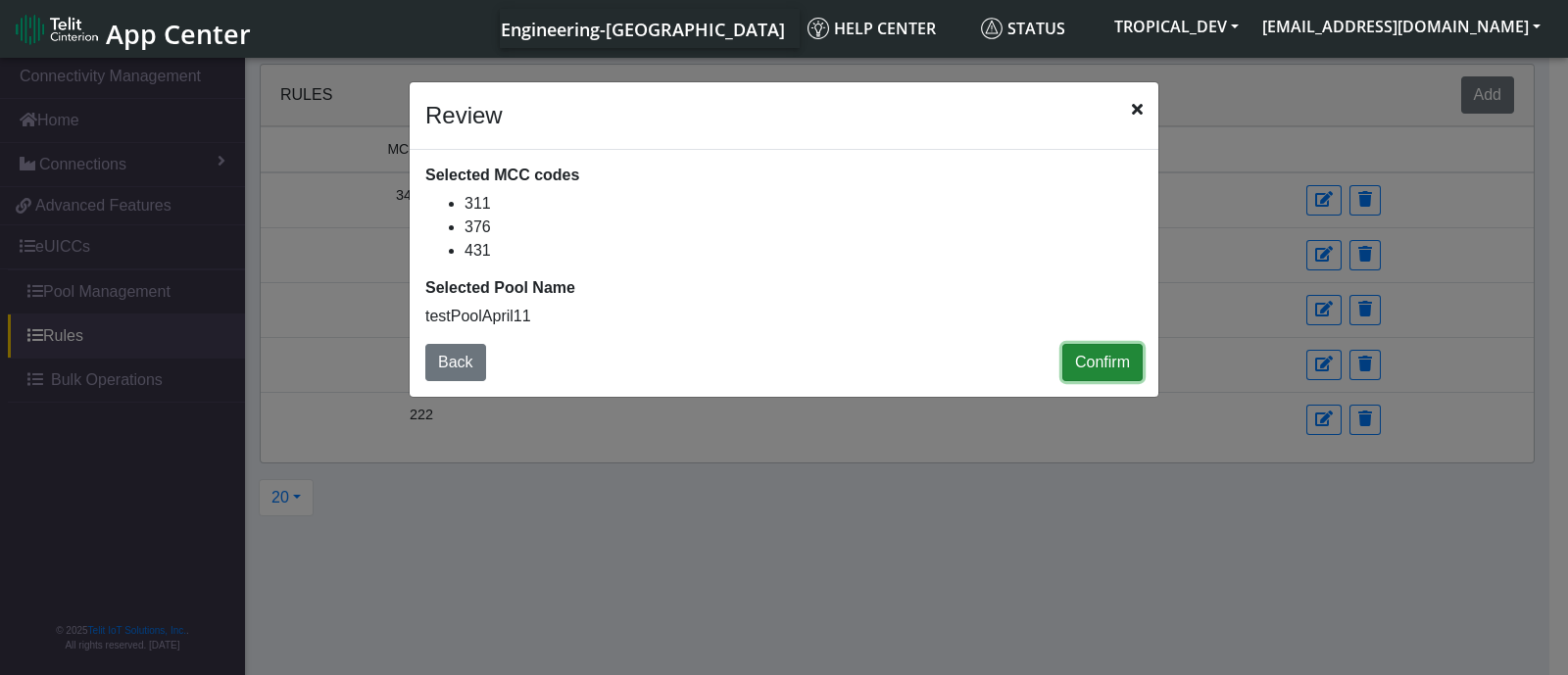
click at [1075, 363] on button "Confirm" at bounding box center [1103, 363] width 80 height 37
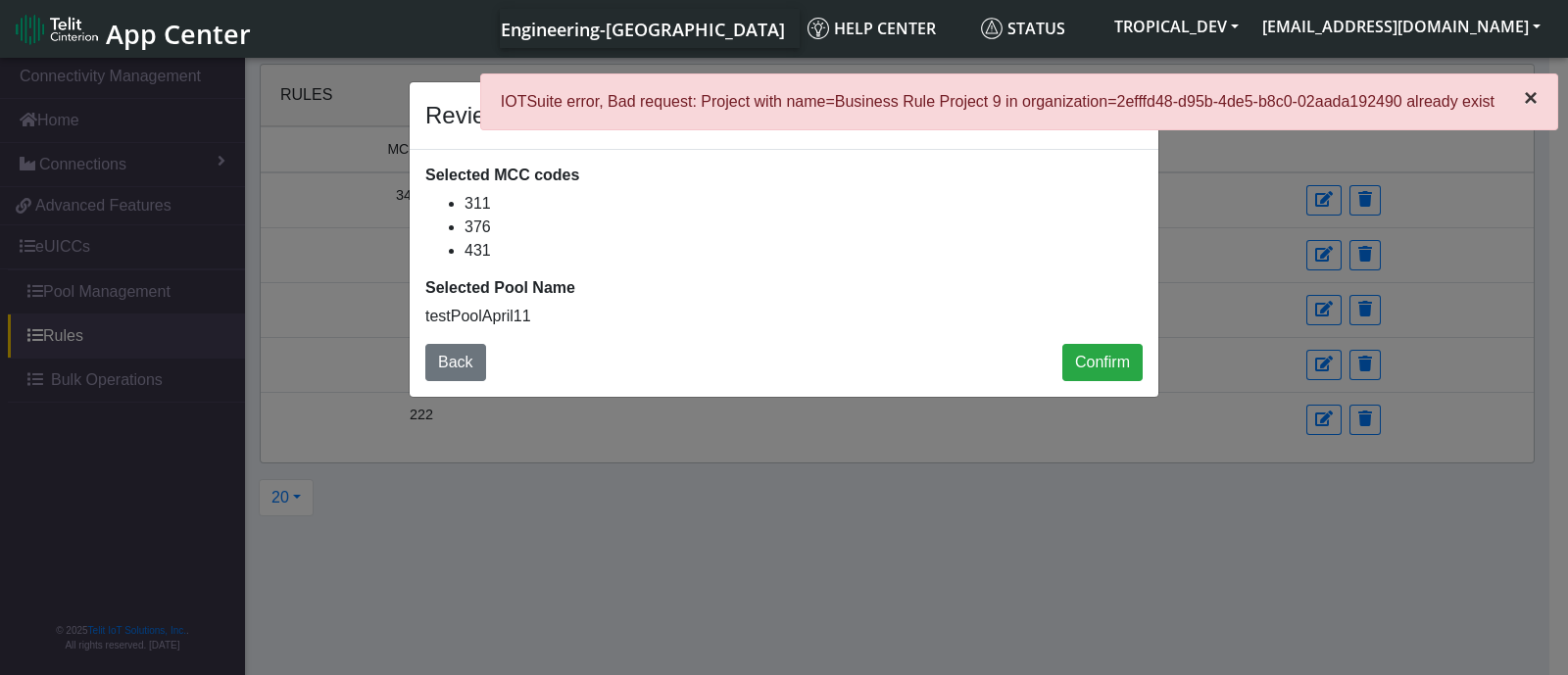
click at [1533, 86] on span "×" at bounding box center [1531, 97] width 14 height 26
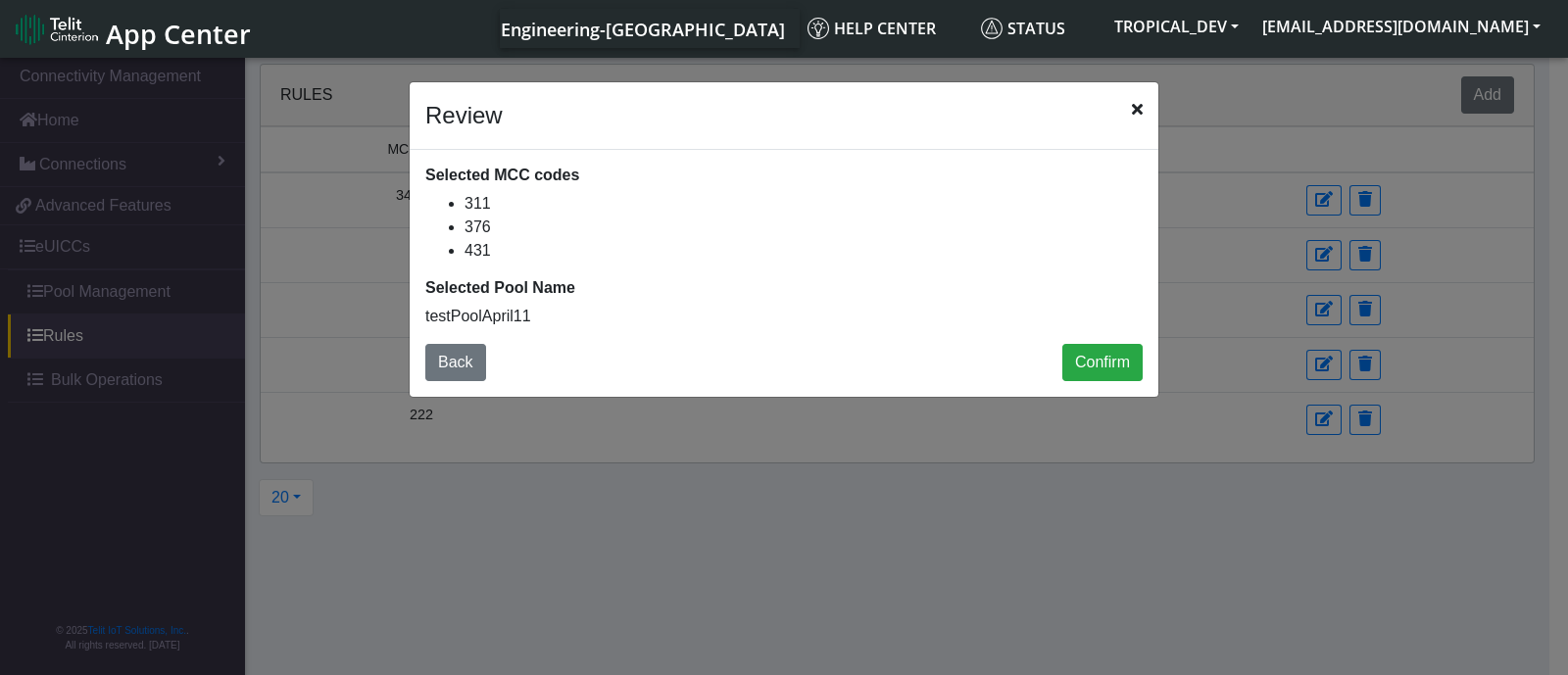
click at [1133, 105] on icon "Close" at bounding box center [1136, 109] width 11 height 16
